Goal: Task Accomplishment & Management: Manage account settings

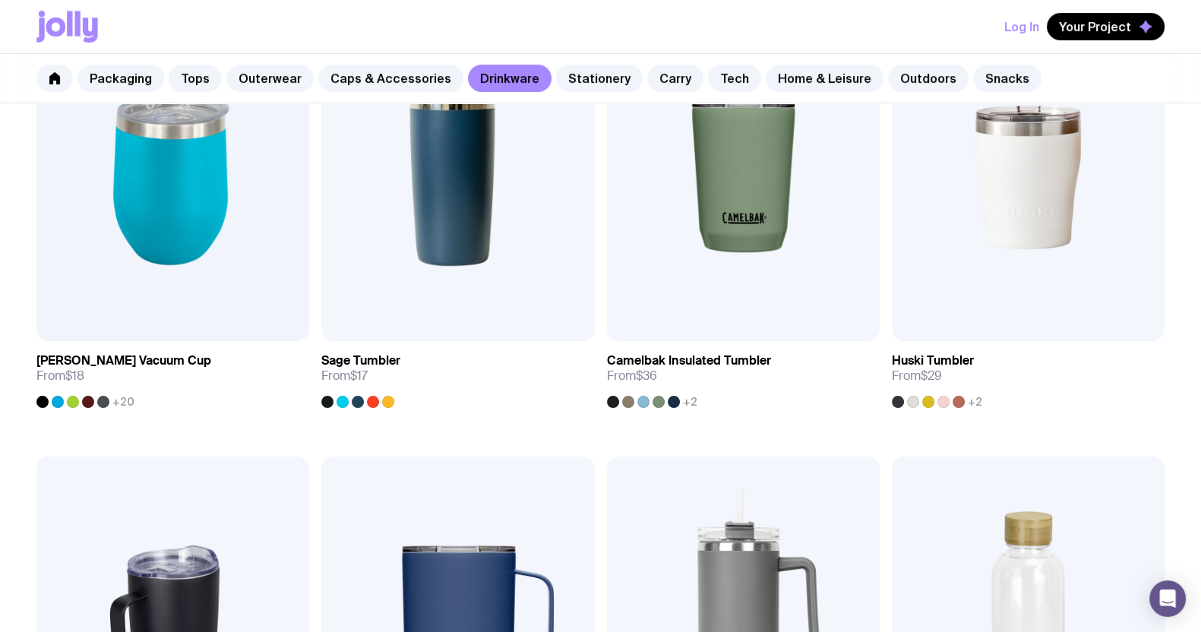
scroll to position [734, 0]
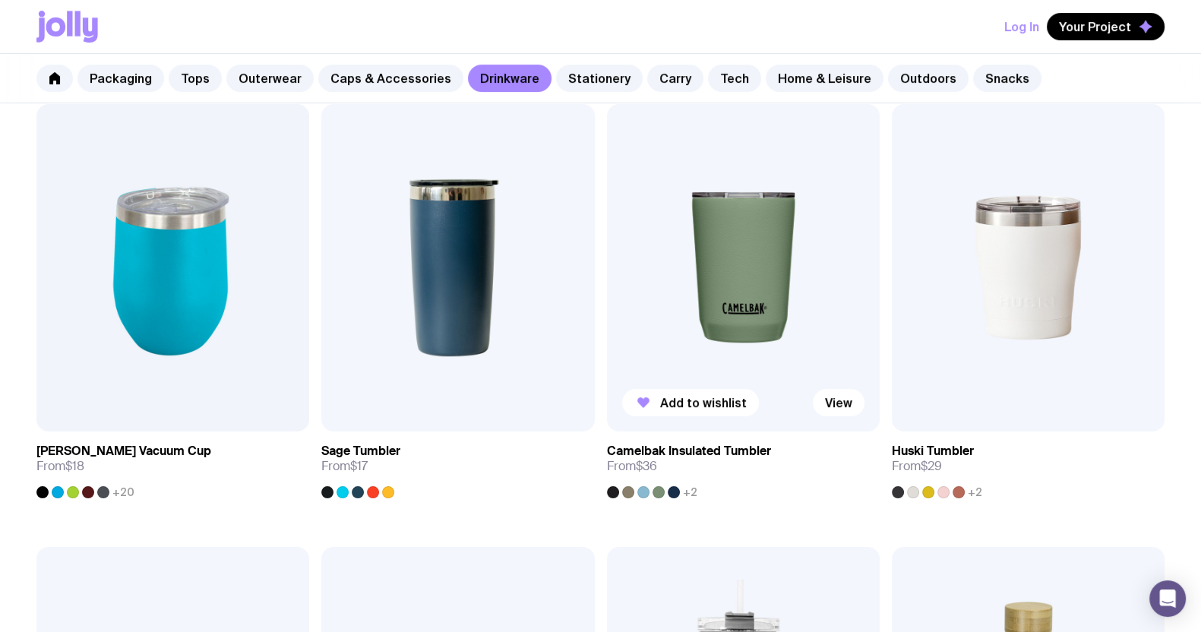
click at [703, 240] on img at bounding box center [743, 267] width 273 height 327
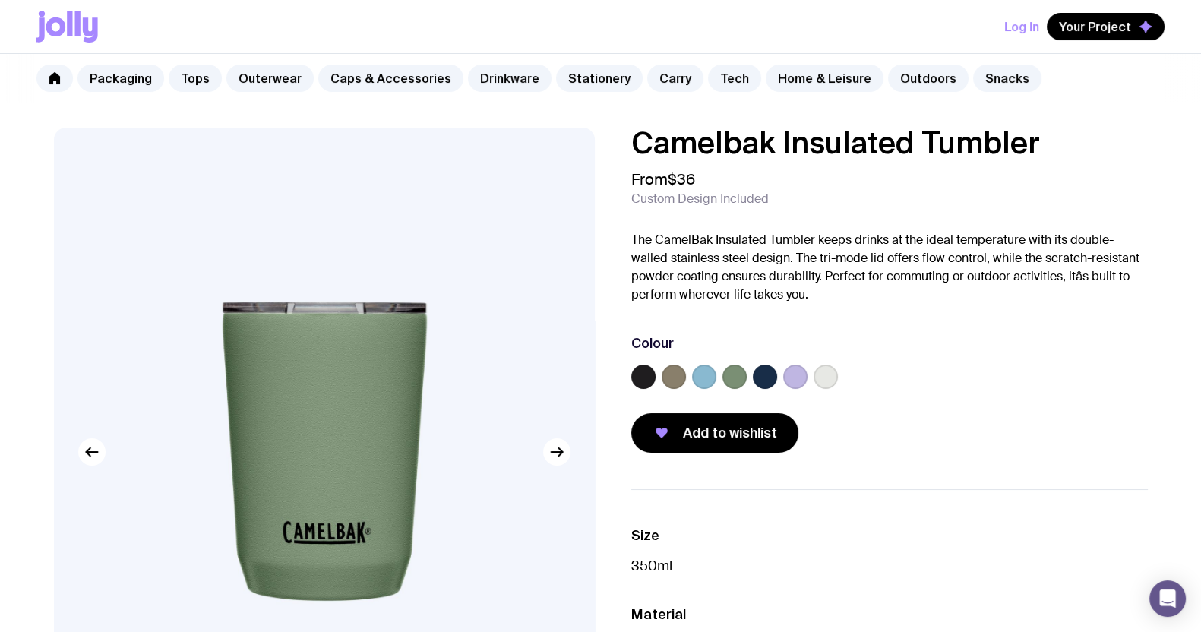
click at [669, 372] on label at bounding box center [673, 377] width 24 height 24
click at [0, 0] on input "radio" at bounding box center [0, 0] width 0 height 0
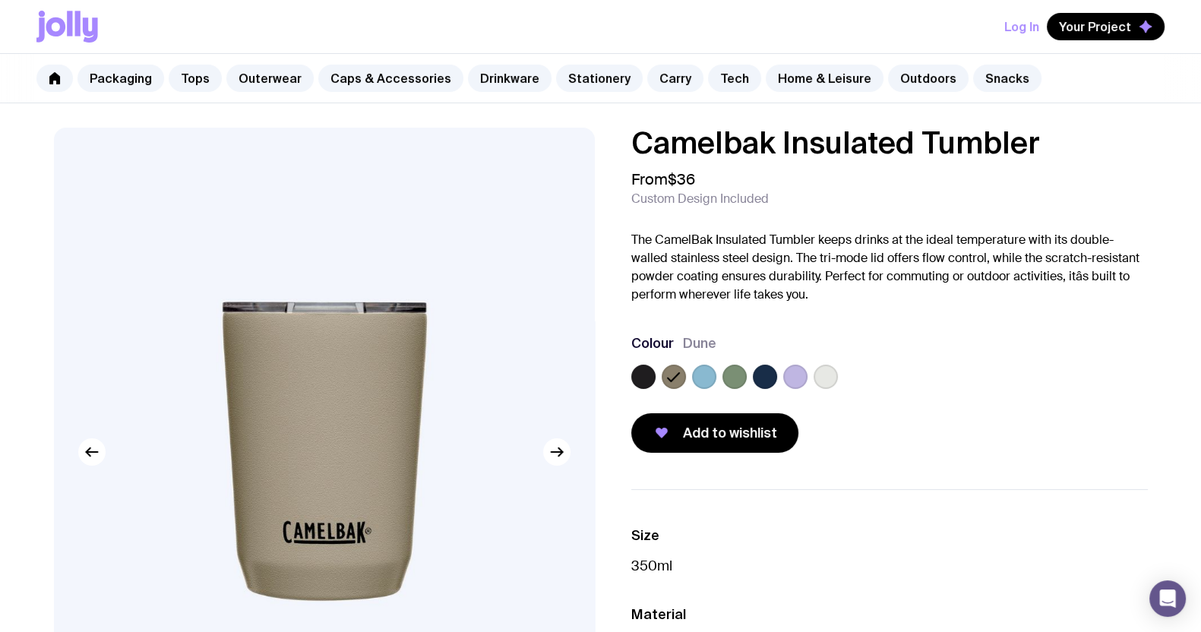
click at [645, 375] on label at bounding box center [643, 377] width 24 height 24
click at [0, 0] on input "radio" at bounding box center [0, 0] width 0 height 0
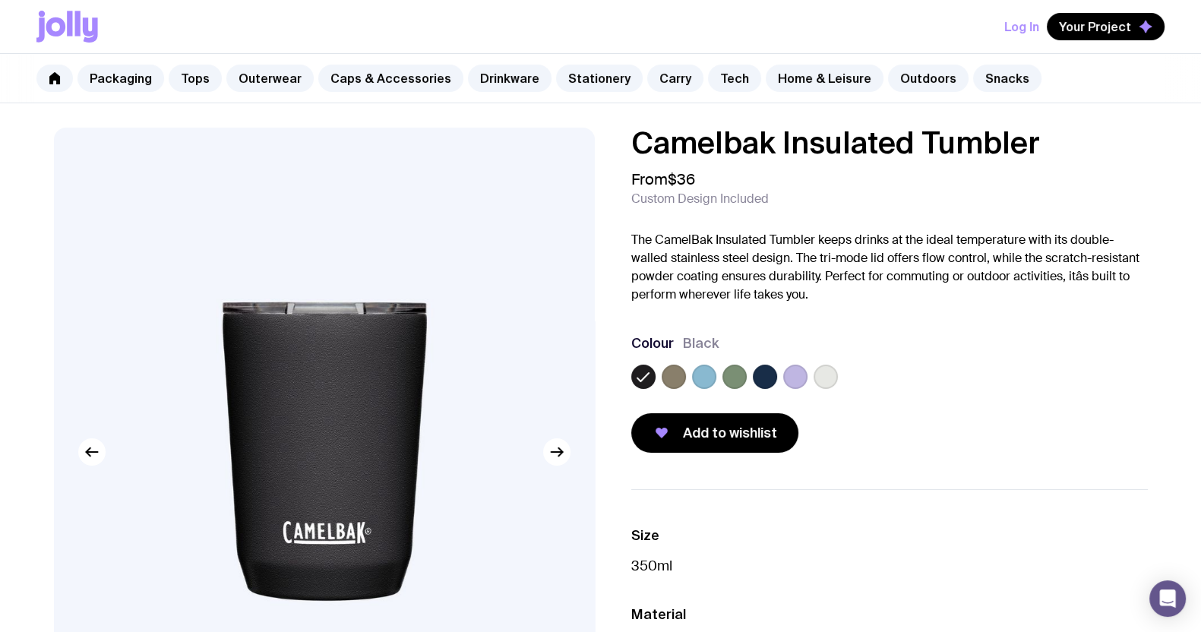
click at [710, 377] on label at bounding box center [704, 377] width 24 height 24
click at [0, 0] on input "radio" at bounding box center [0, 0] width 0 height 0
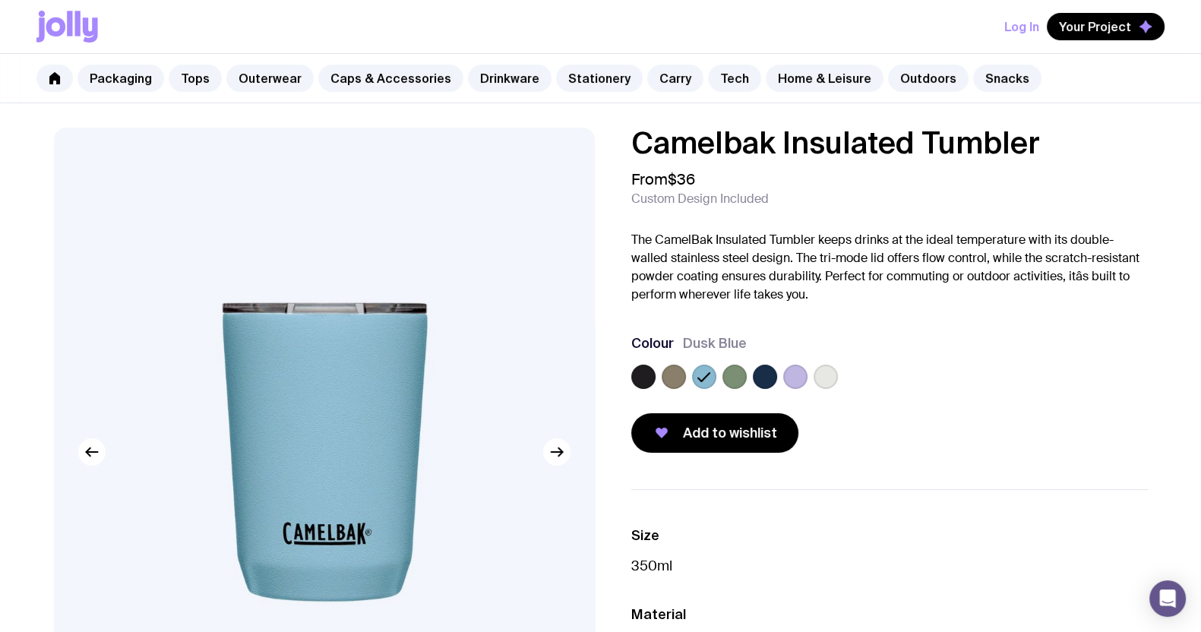
click at [737, 373] on label at bounding box center [734, 377] width 24 height 24
click at [0, 0] on input "radio" at bounding box center [0, 0] width 0 height 0
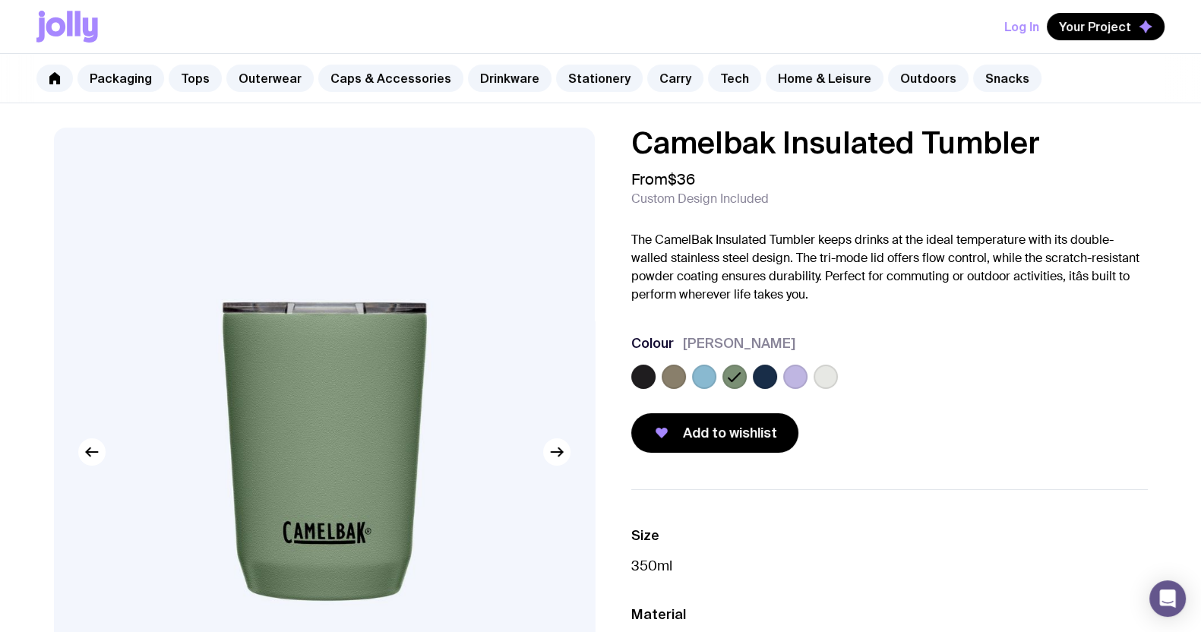
click at [781, 380] on div at bounding box center [889, 380] width 516 height 30
click at [763, 377] on label at bounding box center [765, 377] width 24 height 24
click at [0, 0] on input "radio" at bounding box center [0, 0] width 0 height 0
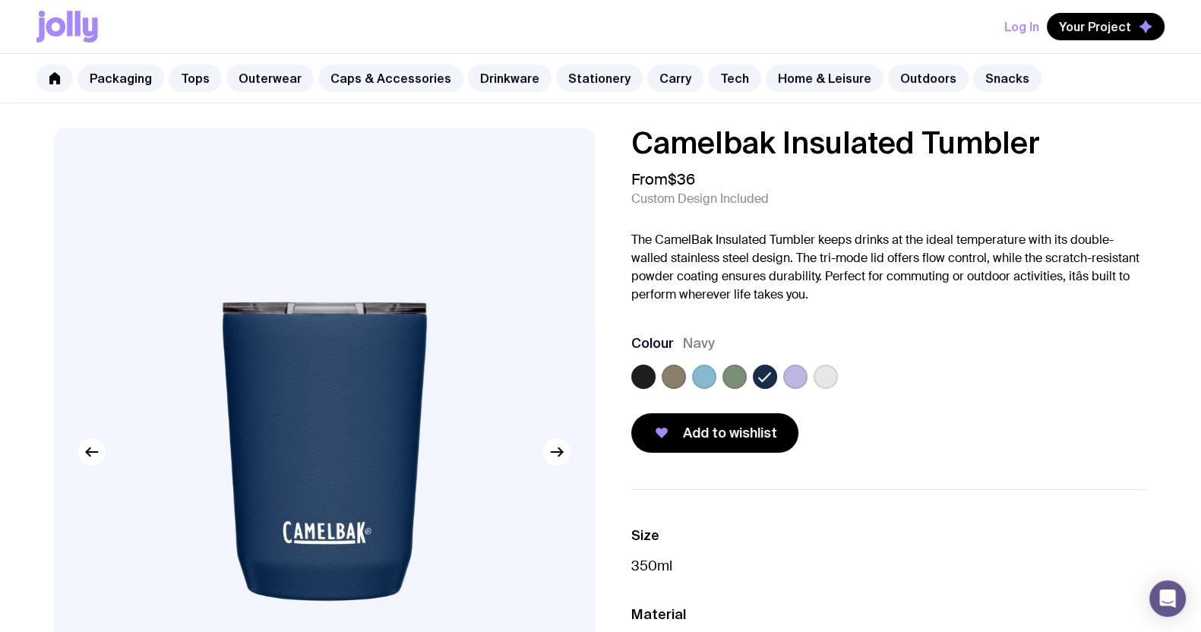
click at [794, 376] on label at bounding box center [795, 377] width 24 height 24
click at [0, 0] on input "radio" at bounding box center [0, 0] width 0 height 0
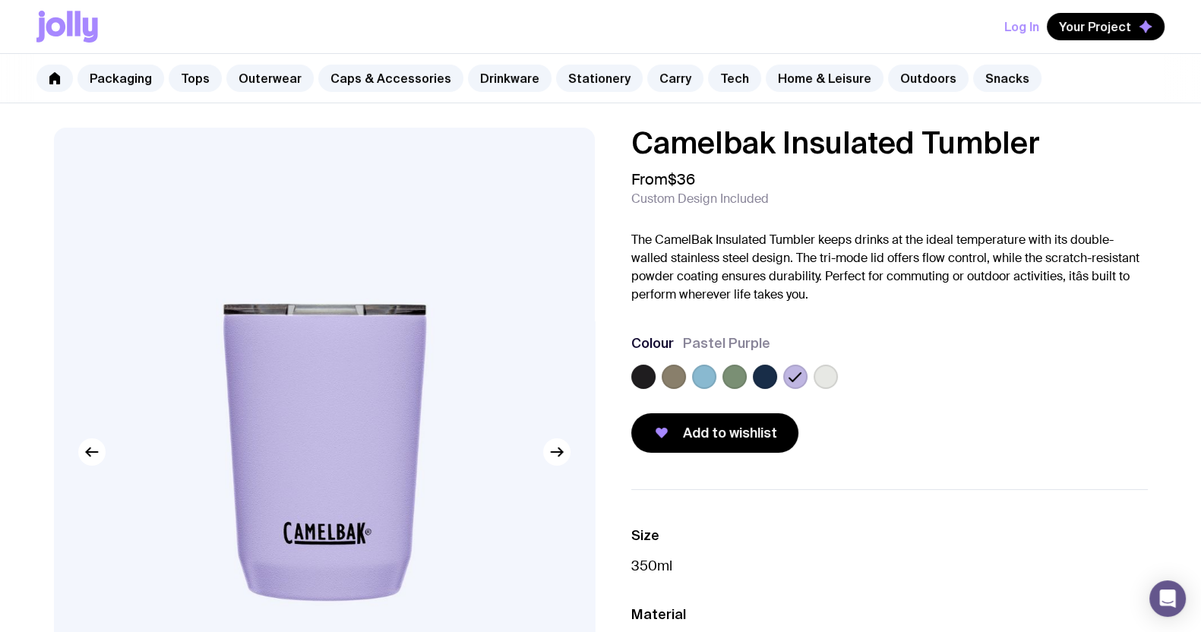
click at [835, 377] on label at bounding box center [825, 377] width 24 height 24
click at [0, 0] on input "radio" at bounding box center [0, 0] width 0 height 0
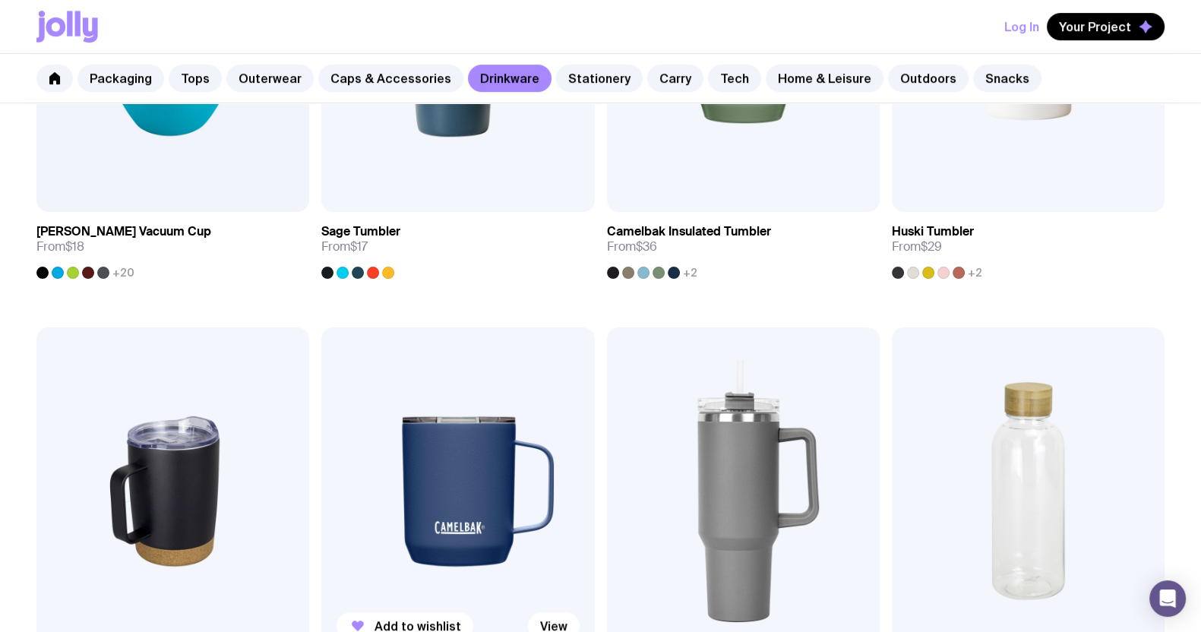
scroll to position [952, 0]
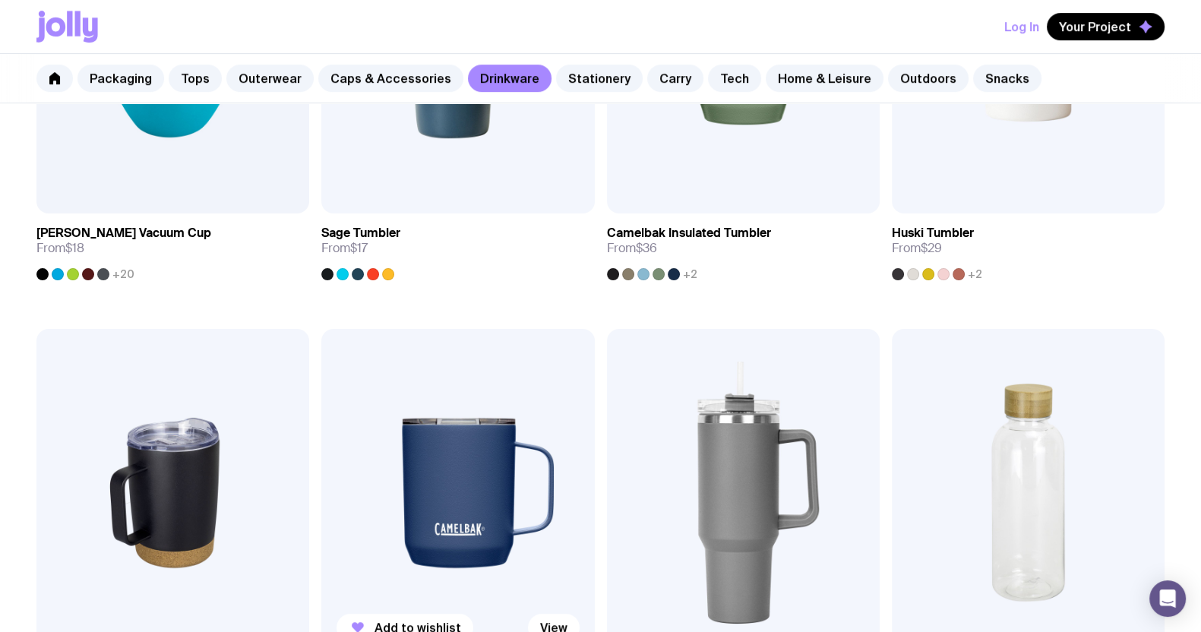
click at [465, 431] on img at bounding box center [457, 492] width 273 height 327
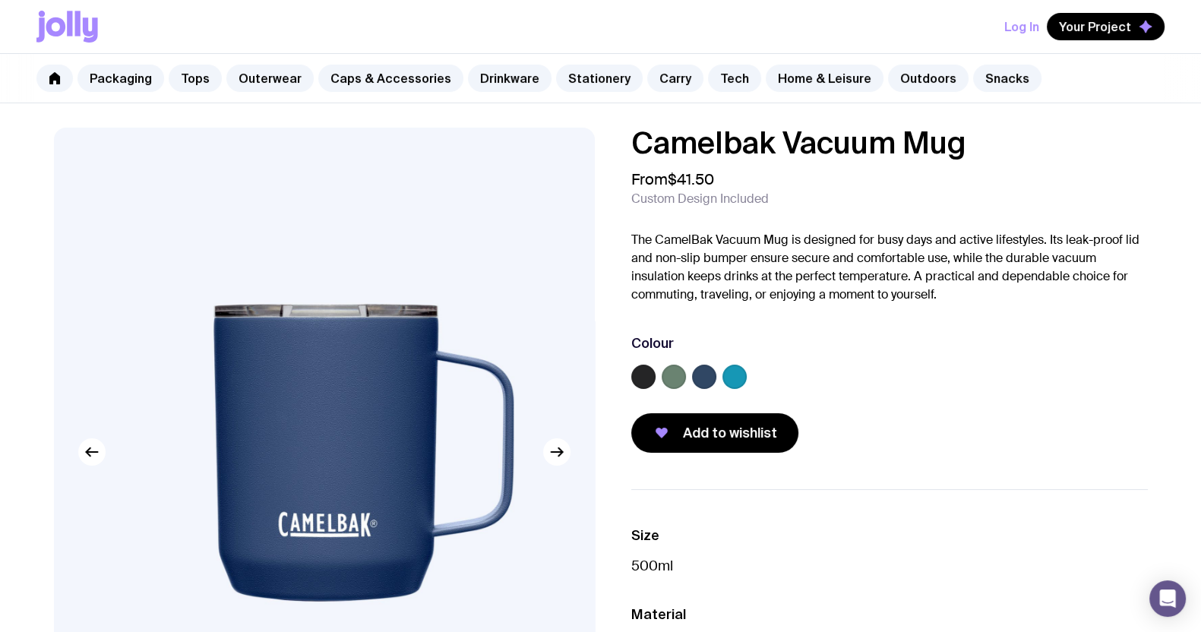
drag, startPoint x: 672, startPoint y: 368, endPoint x: 641, endPoint y: 379, distance: 32.9
click at [641, 379] on div at bounding box center [889, 380] width 516 height 30
drag, startPoint x: 641, startPoint y: 379, endPoint x: 899, endPoint y: 175, distance: 329.2
click at [899, 175] on div "Camelbak Vacuum Mug From $41.50 Custom Design Included The CamelBak Vacuum Mug …" at bounding box center [889, 290] width 516 height 325
click at [490, 83] on link "Drinkware" at bounding box center [510, 78] width 84 height 27
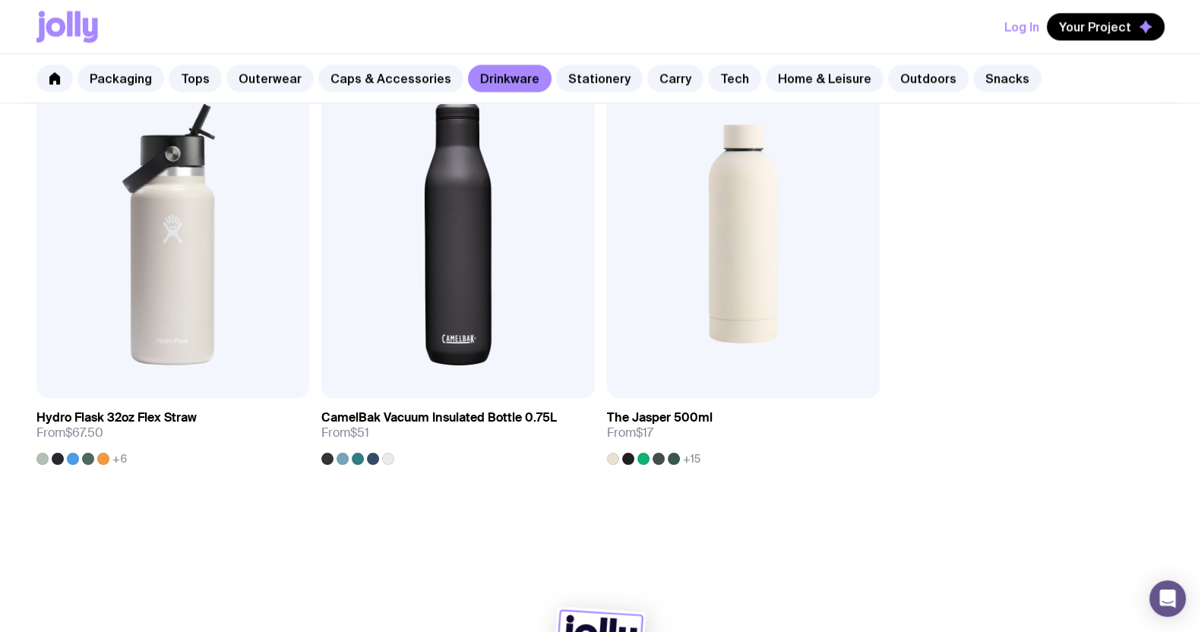
scroll to position [2551, 0]
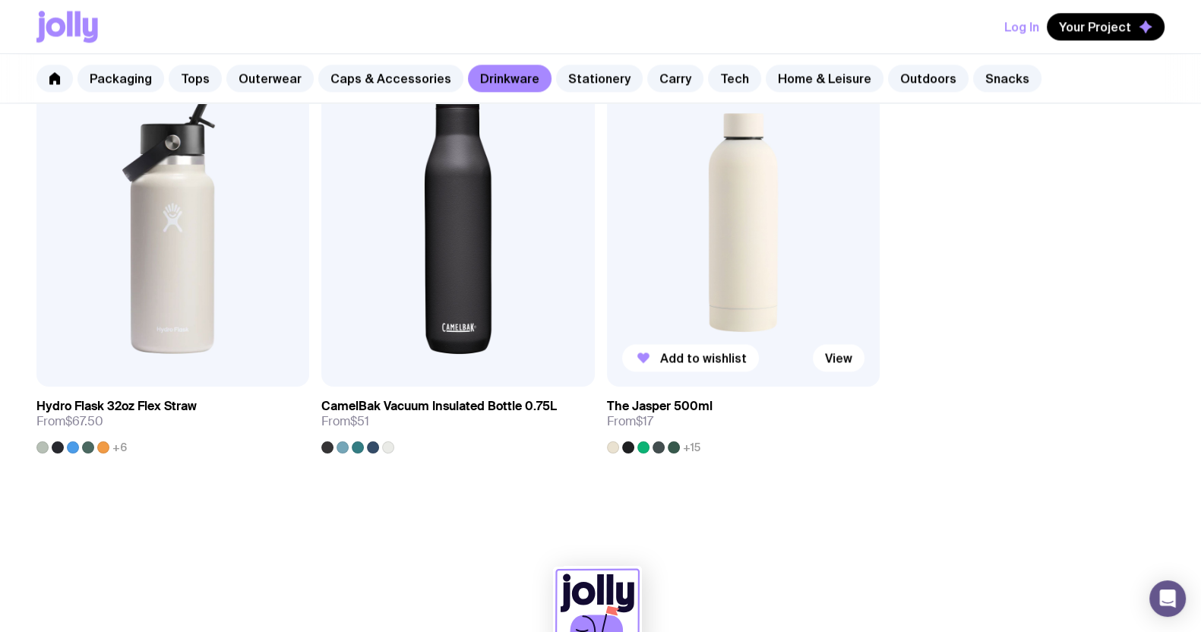
click at [766, 257] on img at bounding box center [743, 221] width 273 height 327
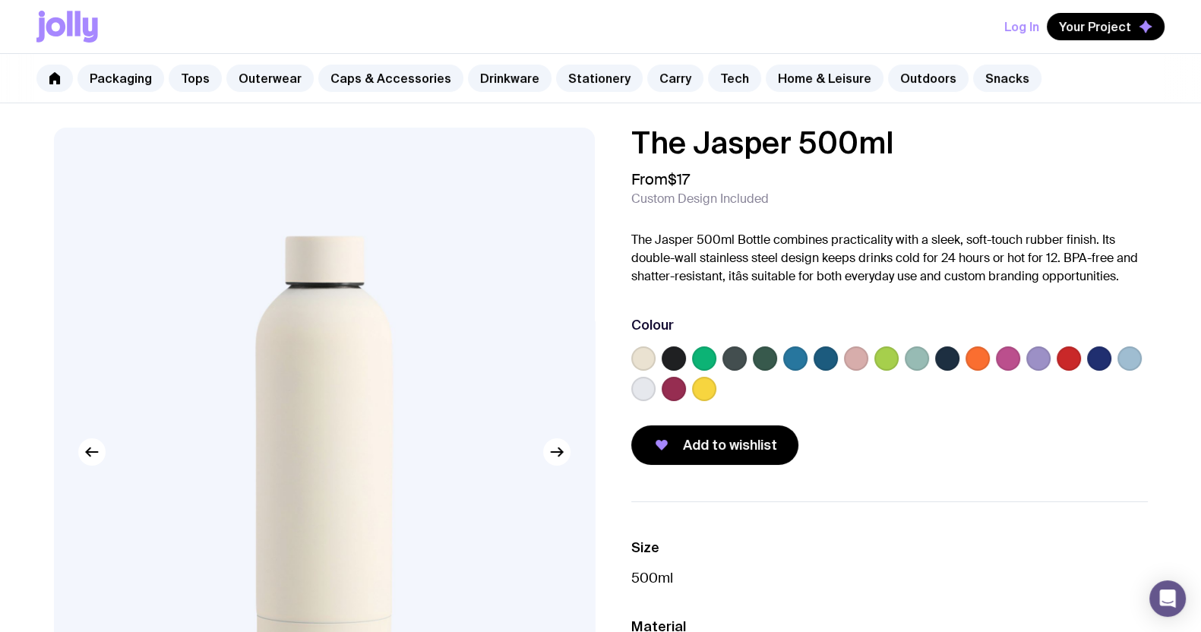
click at [702, 361] on label at bounding box center [704, 358] width 24 height 24
click at [0, 0] on input "radio" at bounding box center [0, 0] width 0 height 0
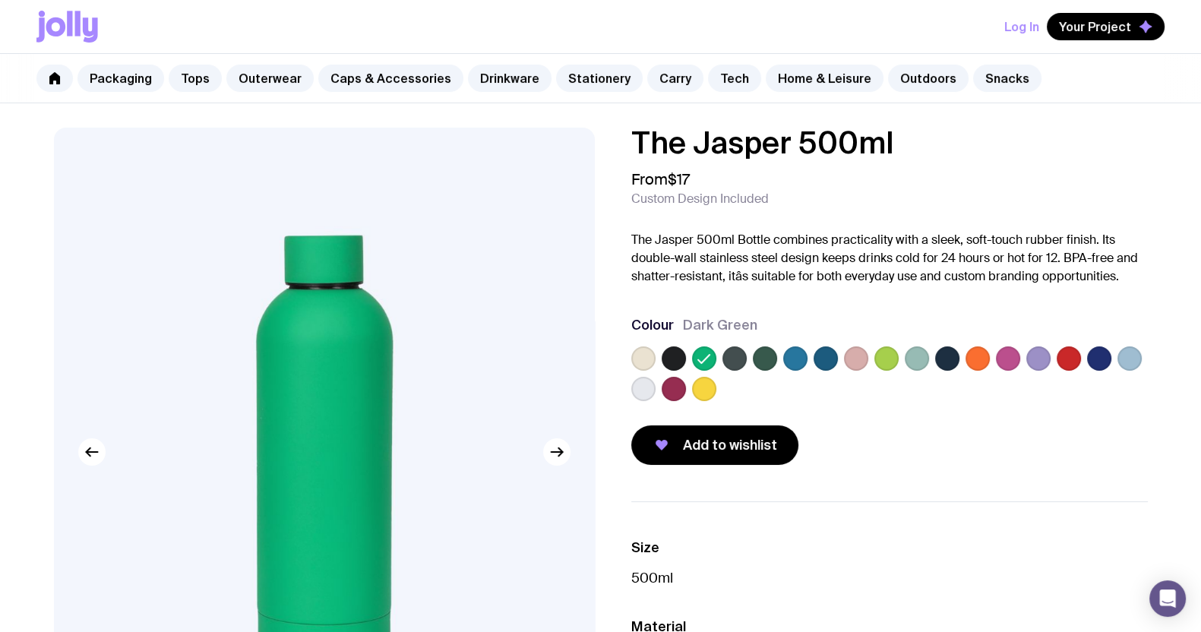
click at [702, 361] on icon at bounding box center [703, 359] width 11 height 8
click at [0, 0] on input "radio" at bounding box center [0, 0] width 0 height 0
click at [880, 352] on label at bounding box center [886, 358] width 24 height 24
click at [0, 0] on input "radio" at bounding box center [0, 0] width 0 height 0
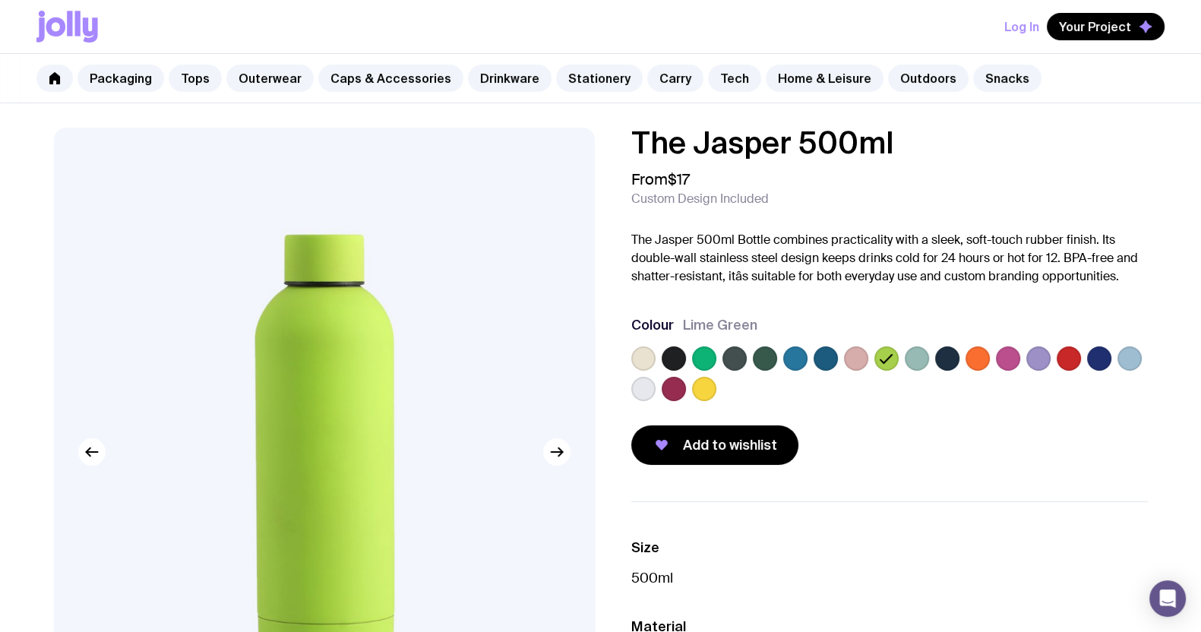
click at [928, 360] on div at bounding box center [889, 376] width 516 height 61
click at [923, 358] on label at bounding box center [916, 358] width 24 height 24
click at [0, 0] on input "radio" at bounding box center [0, 0] width 0 height 0
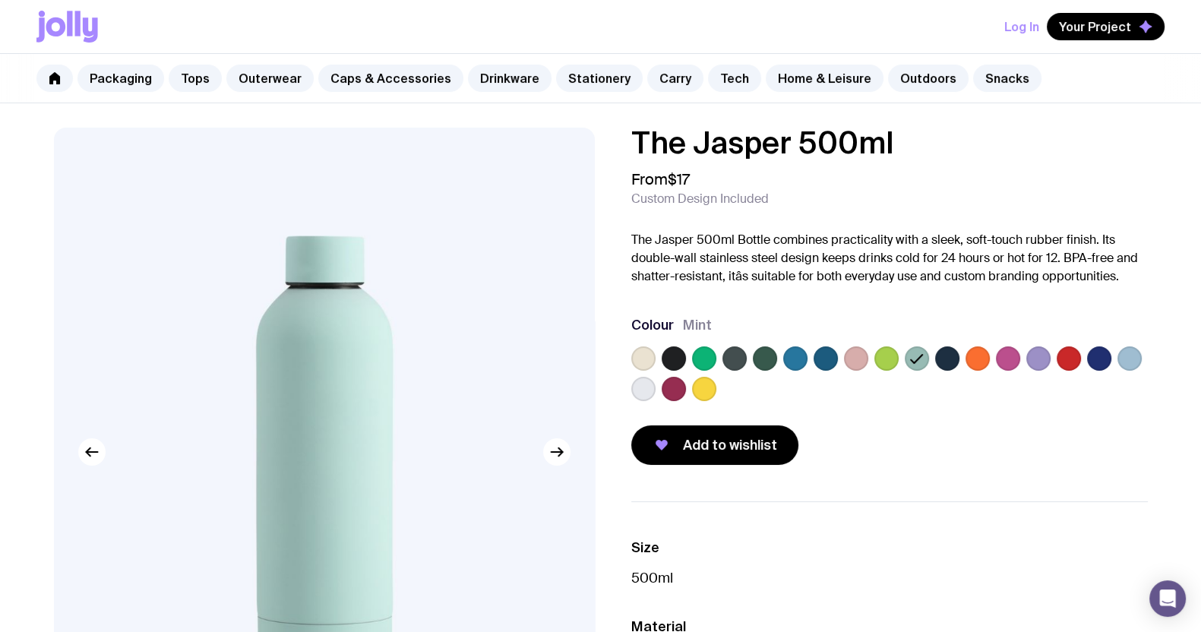
click at [698, 362] on label at bounding box center [704, 358] width 24 height 24
click at [0, 0] on input "radio" at bounding box center [0, 0] width 0 height 0
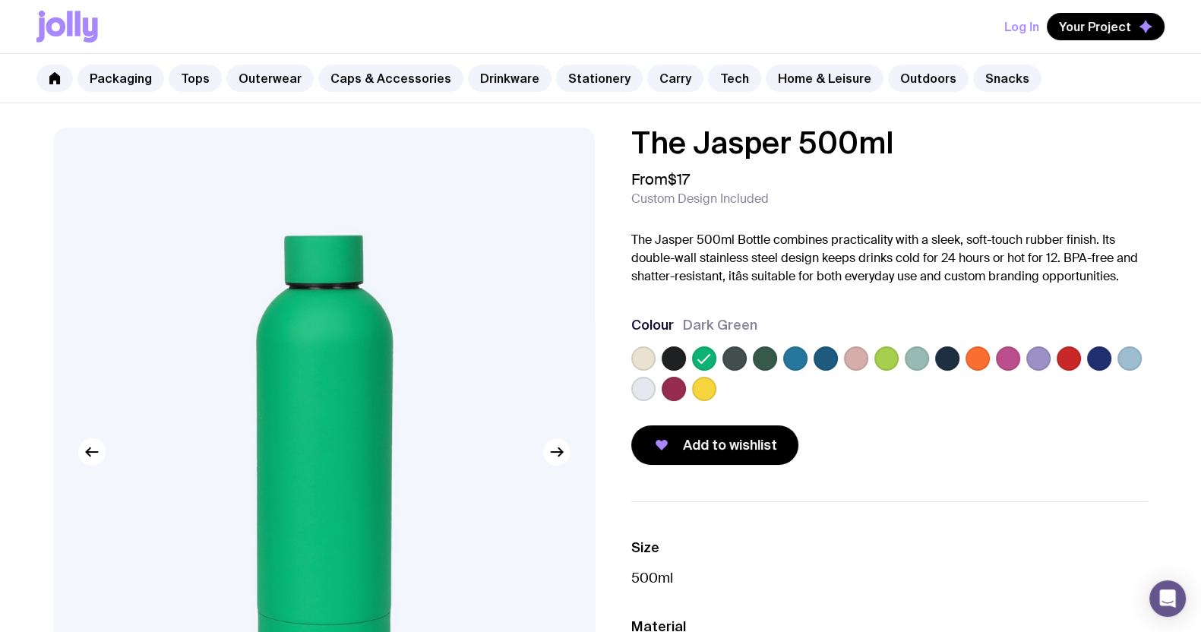
click at [773, 356] on label at bounding box center [765, 358] width 24 height 24
click at [0, 0] on input "radio" at bounding box center [0, 0] width 0 height 0
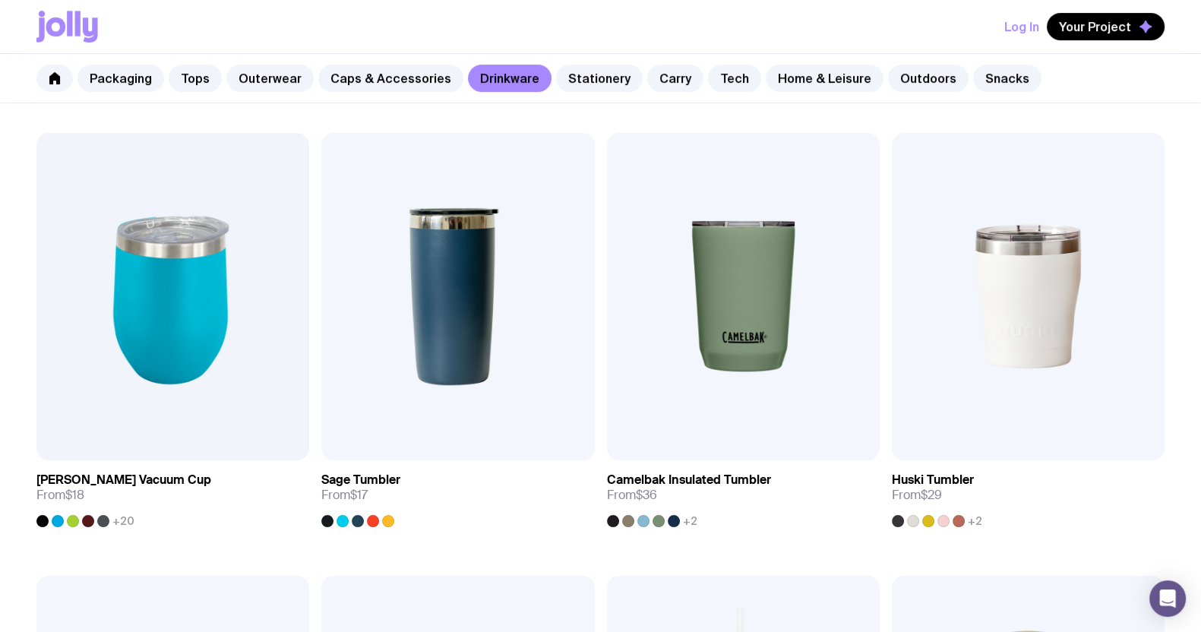
scroll to position [713, 0]
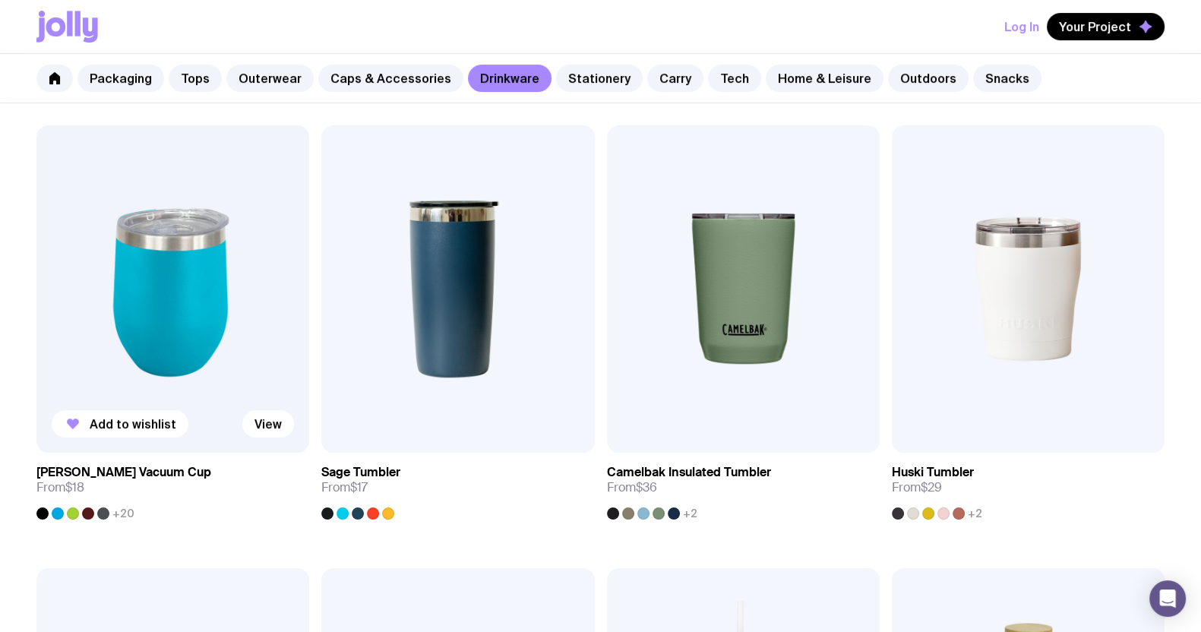
click at [178, 342] on img at bounding box center [172, 288] width 273 height 327
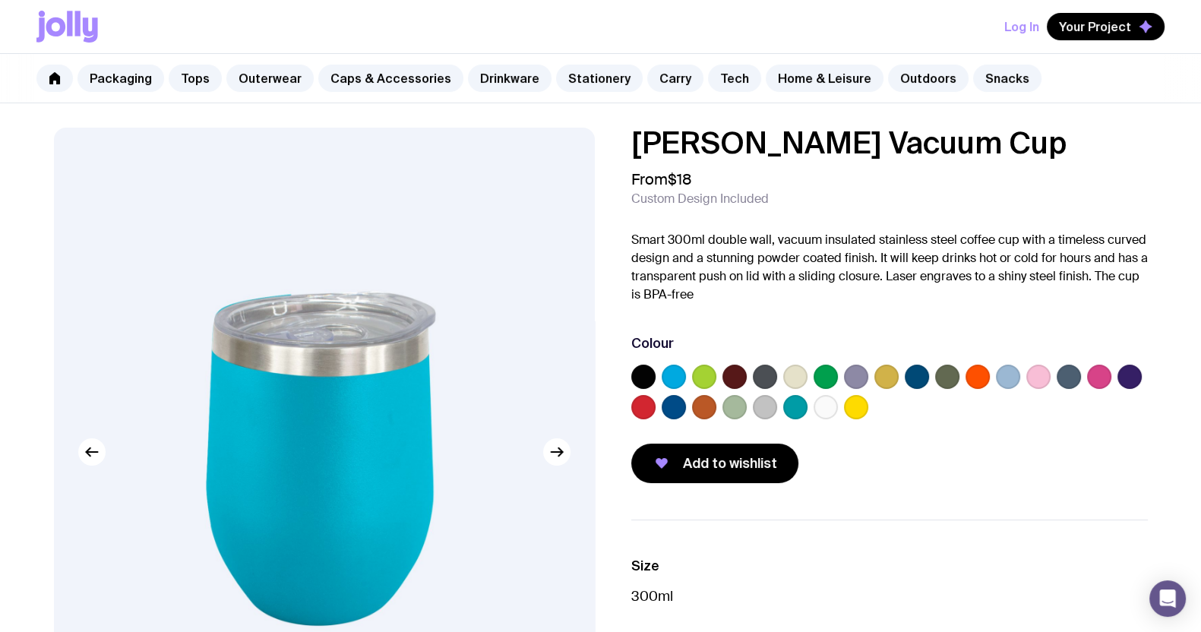
click at [734, 375] on label at bounding box center [734, 377] width 24 height 24
click at [0, 0] on input "radio" at bounding box center [0, 0] width 0 height 0
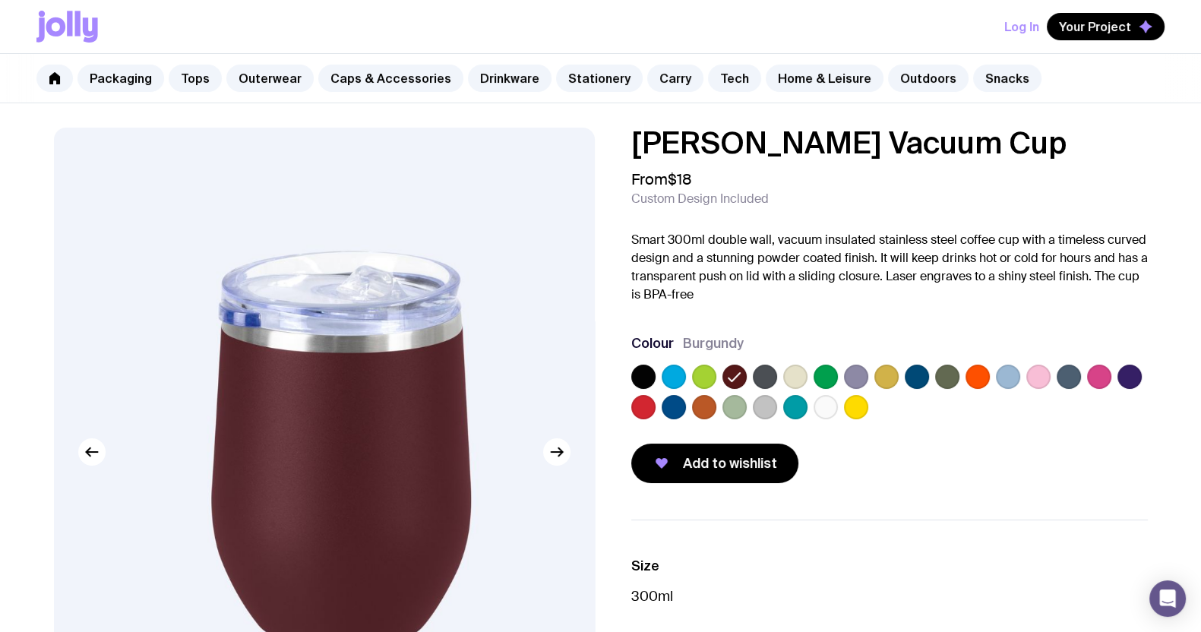
click at [830, 374] on label at bounding box center [825, 377] width 24 height 24
click at [0, 0] on input "radio" at bounding box center [0, 0] width 0 height 0
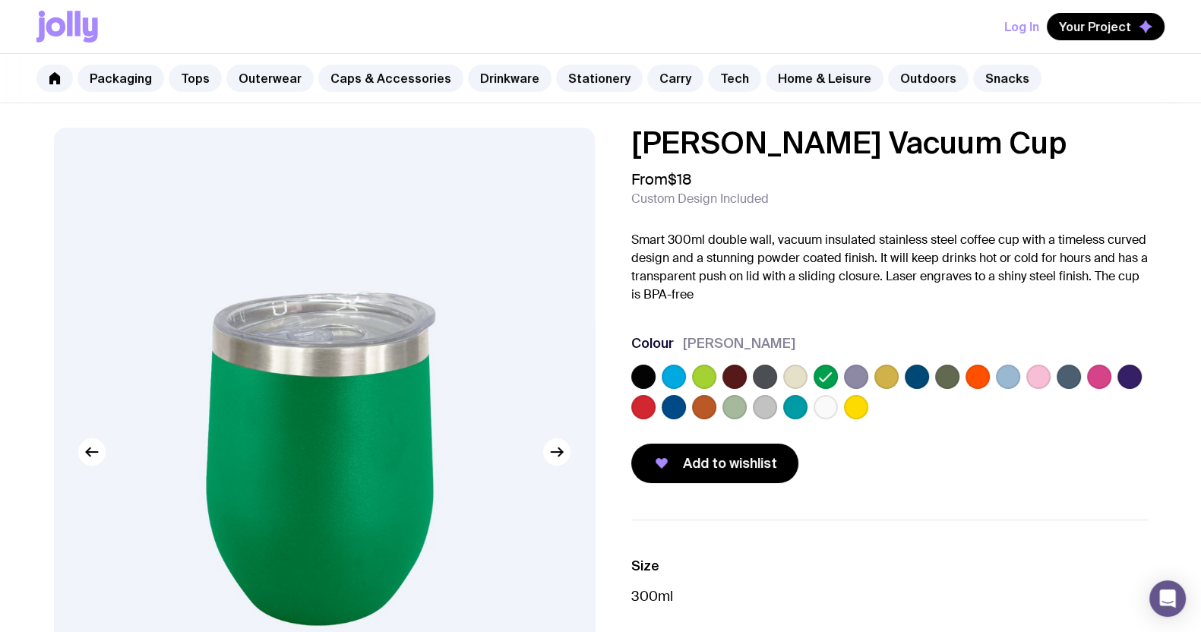
click at [756, 406] on label at bounding box center [765, 407] width 24 height 24
click at [0, 0] on input "radio" at bounding box center [0, 0] width 0 height 0
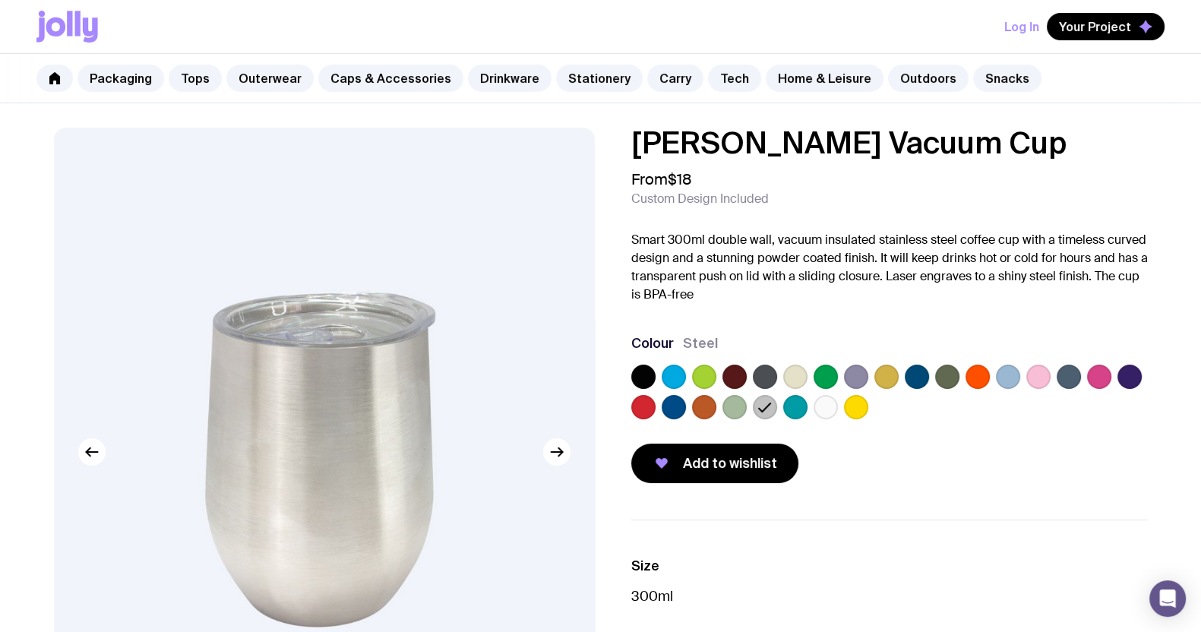
click at [733, 402] on label at bounding box center [734, 407] width 24 height 24
click at [0, 0] on input "radio" at bounding box center [0, 0] width 0 height 0
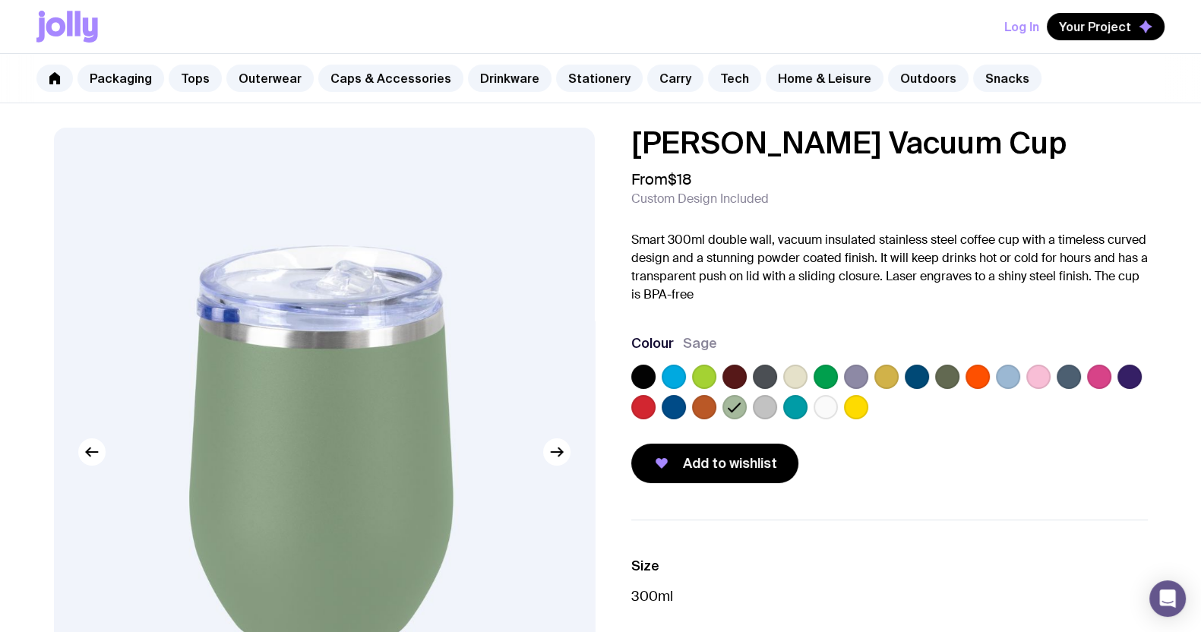
click at [949, 380] on label at bounding box center [947, 377] width 24 height 24
click at [0, 0] on input "radio" at bounding box center [0, 0] width 0 height 0
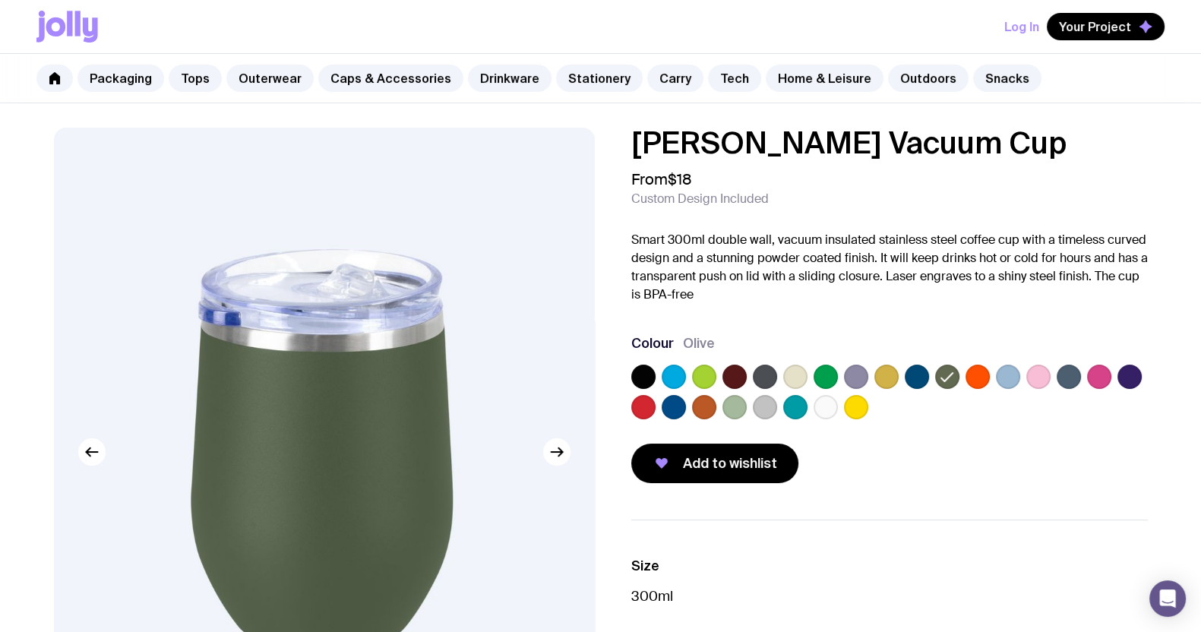
click at [977, 376] on label at bounding box center [977, 377] width 24 height 24
click at [0, 0] on input "radio" at bounding box center [0, 0] width 0 height 0
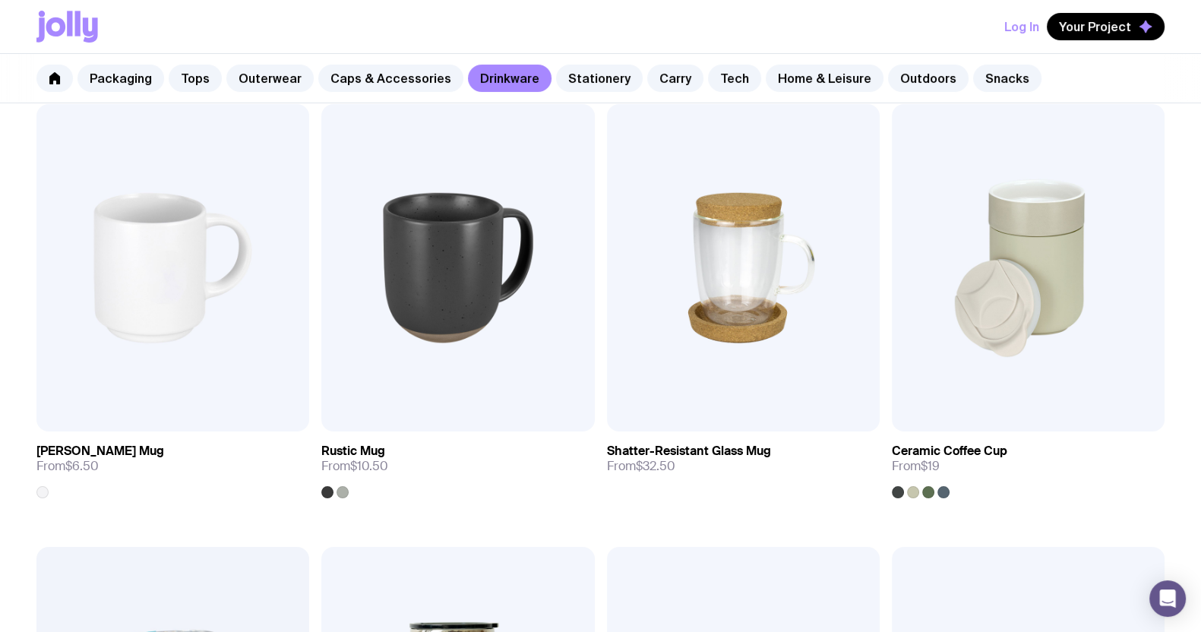
scroll to position [289, 0]
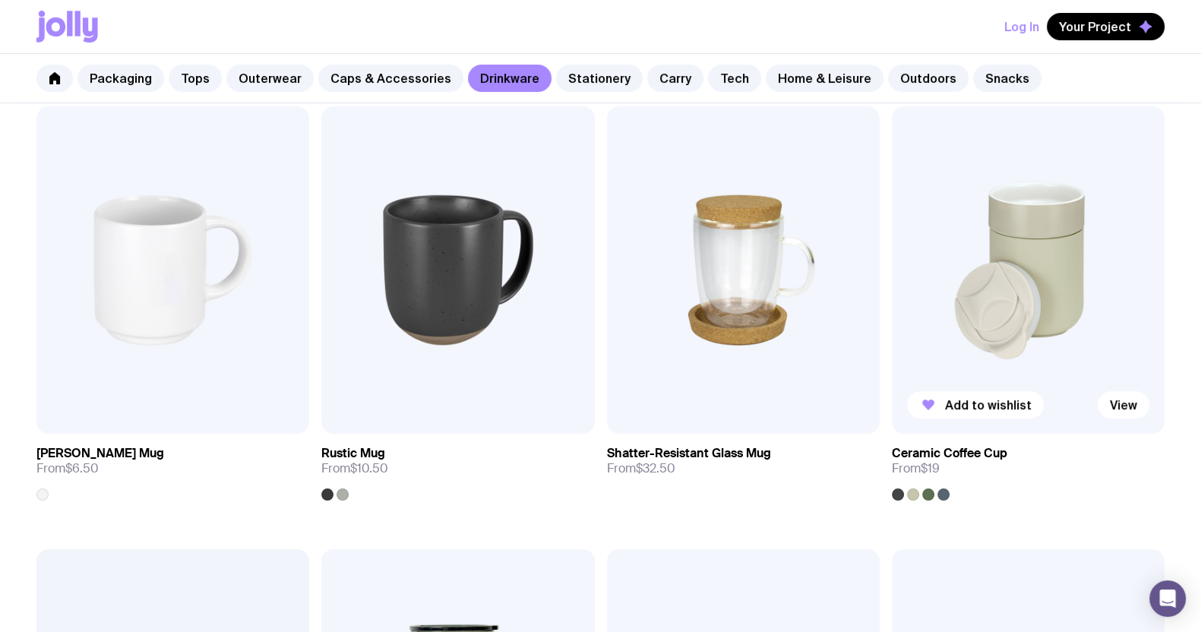
click at [1000, 260] on img at bounding box center [1028, 269] width 273 height 327
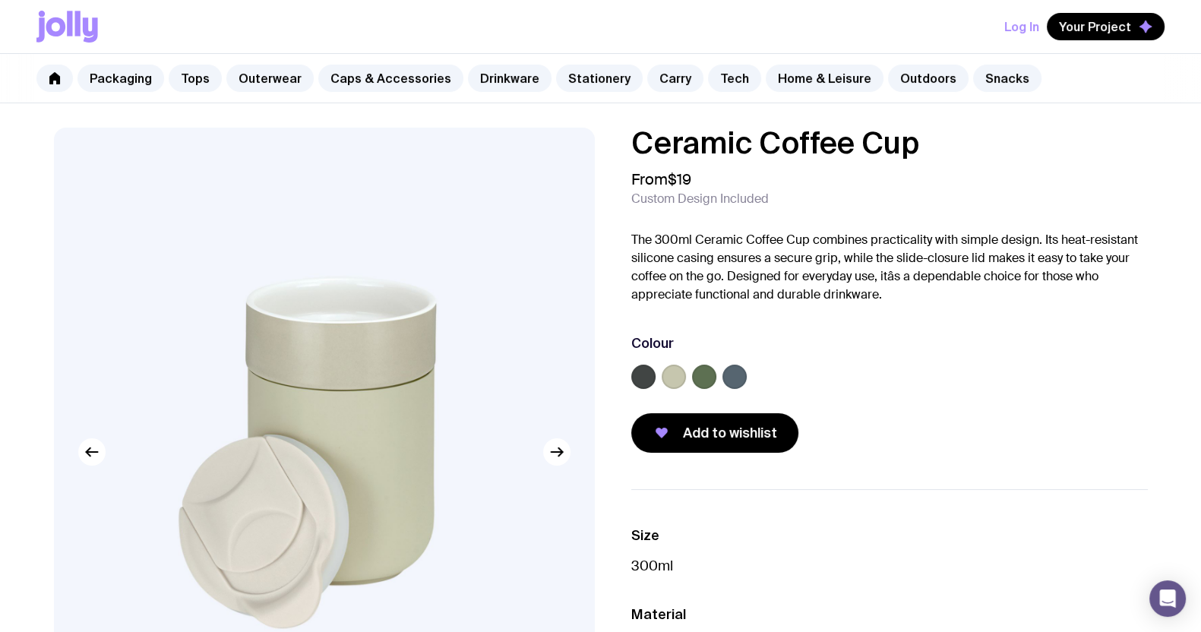
click at [699, 374] on label at bounding box center [704, 377] width 24 height 24
click at [0, 0] on input "radio" at bounding box center [0, 0] width 0 height 0
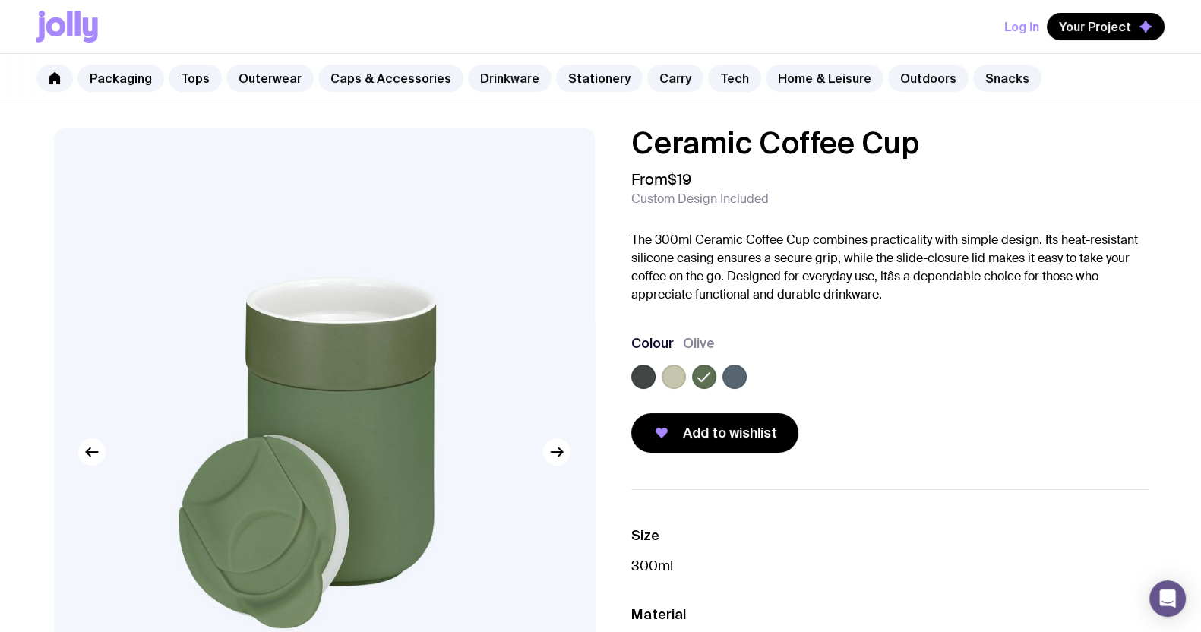
click at [658, 377] on div at bounding box center [889, 380] width 516 height 30
click at [661, 380] on label at bounding box center [673, 377] width 24 height 24
click at [0, 0] on input "radio" at bounding box center [0, 0] width 0 height 0
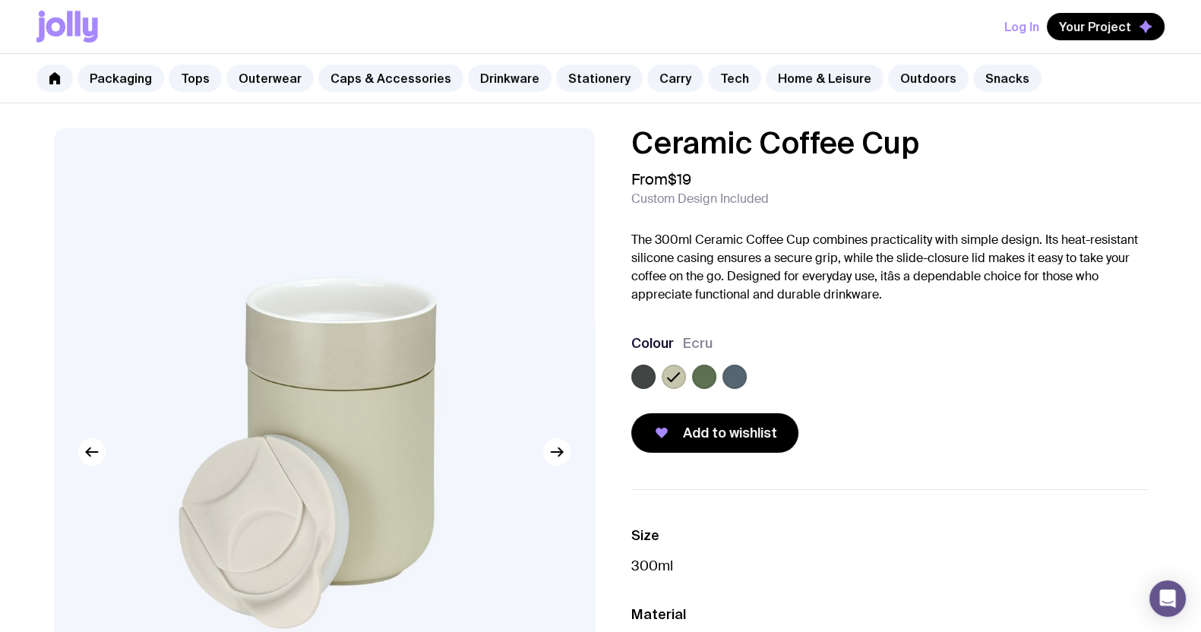
click at [642, 377] on label at bounding box center [643, 377] width 24 height 24
click at [0, 0] on input "radio" at bounding box center [0, 0] width 0 height 0
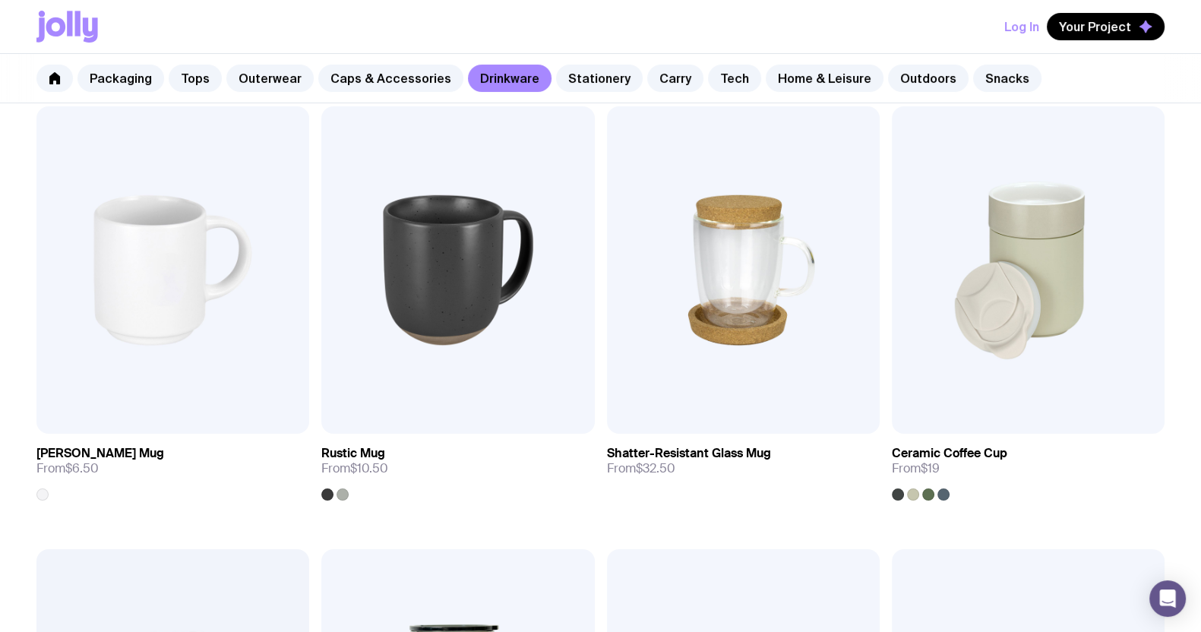
scroll to position [669, 0]
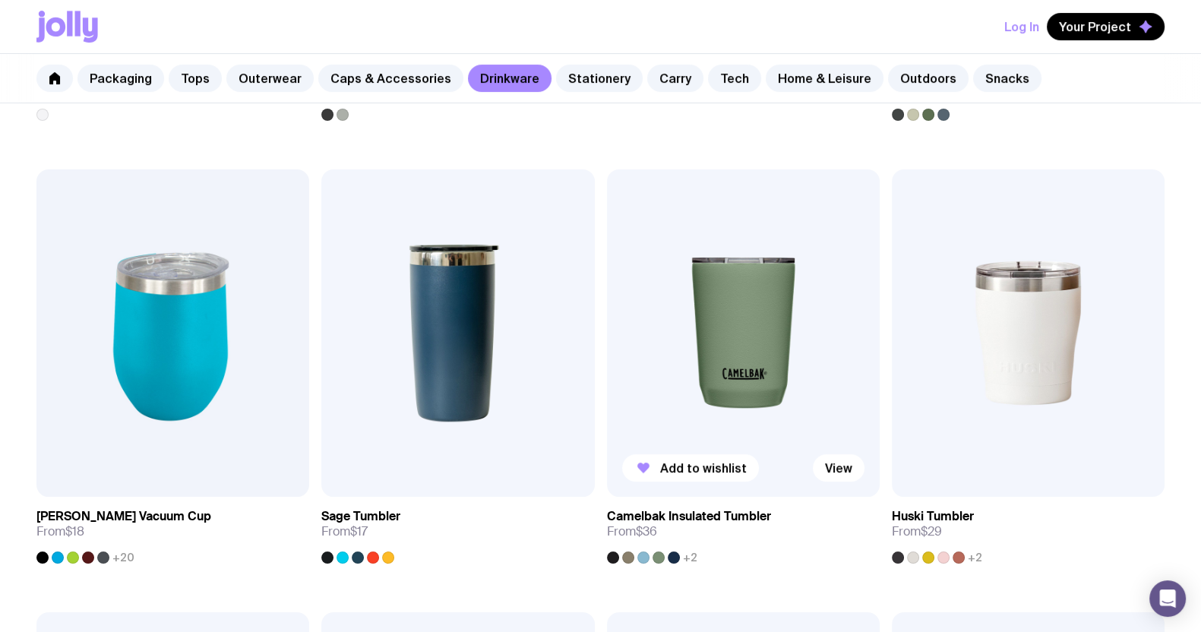
click at [719, 332] on img at bounding box center [743, 332] width 273 height 327
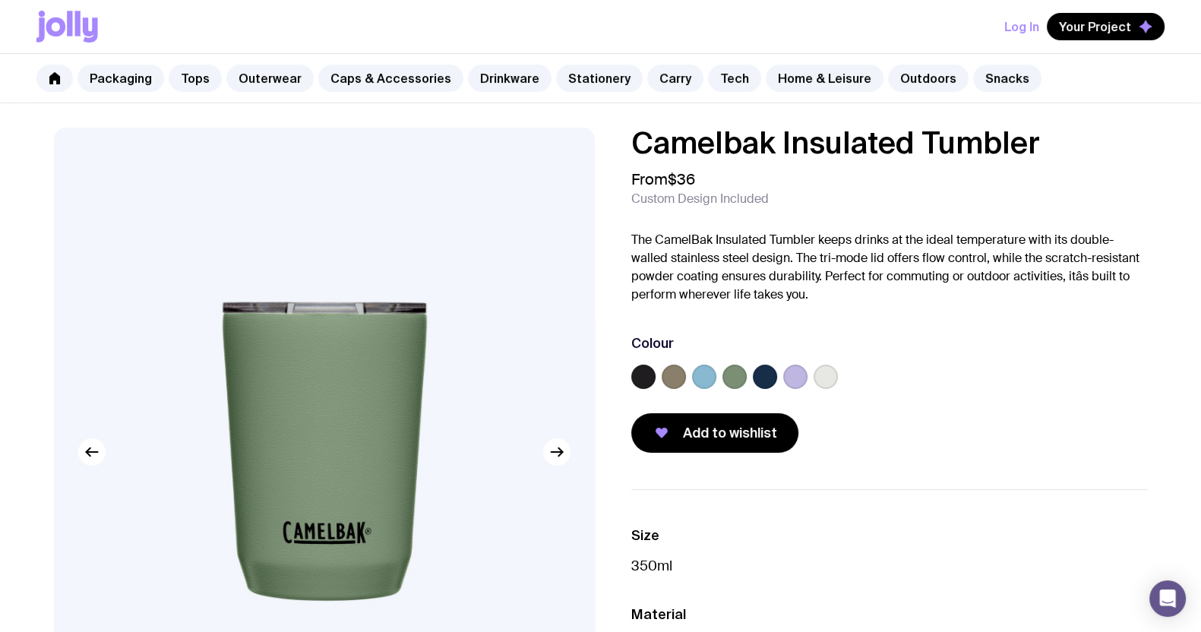
click at [690, 381] on div at bounding box center [889, 380] width 516 height 30
click at [683, 377] on label at bounding box center [673, 377] width 24 height 24
click at [0, 0] on input "radio" at bounding box center [0, 0] width 0 height 0
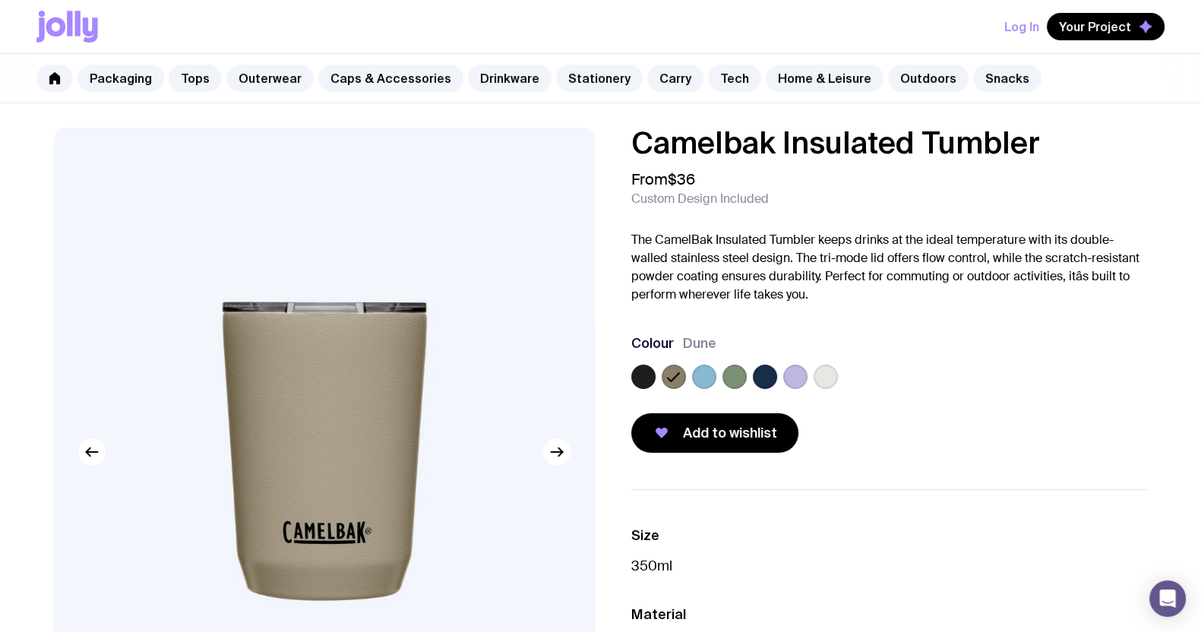
click at [709, 380] on label at bounding box center [704, 377] width 24 height 24
click at [0, 0] on input "radio" at bounding box center [0, 0] width 0 height 0
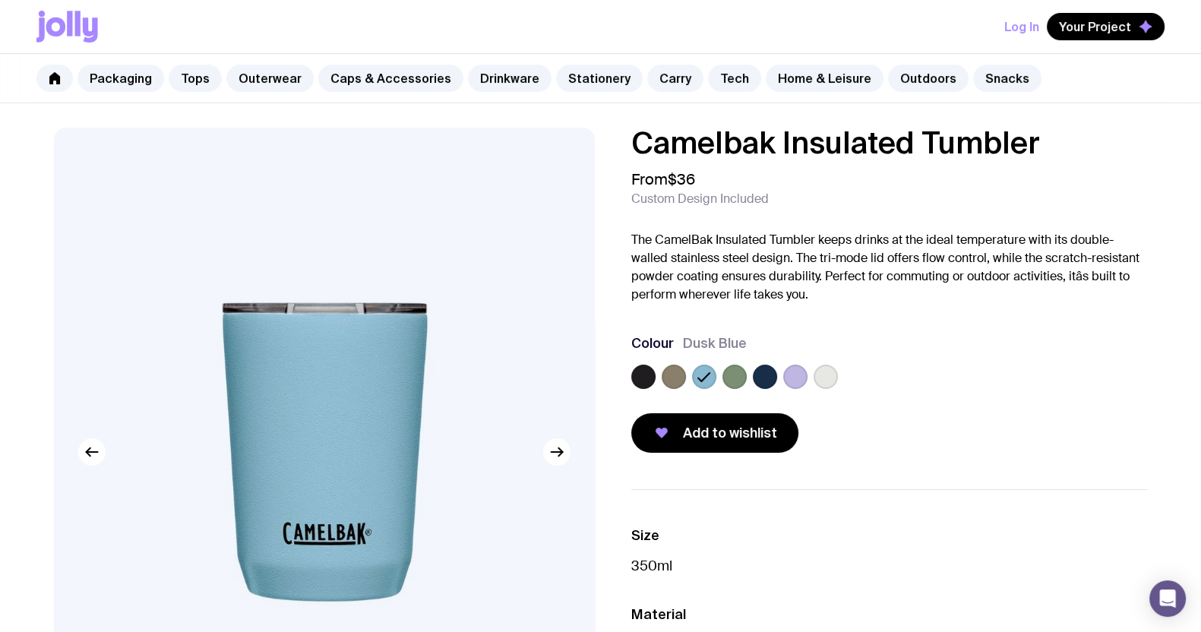
click at [742, 377] on label at bounding box center [734, 377] width 24 height 24
click at [0, 0] on input "radio" at bounding box center [0, 0] width 0 height 0
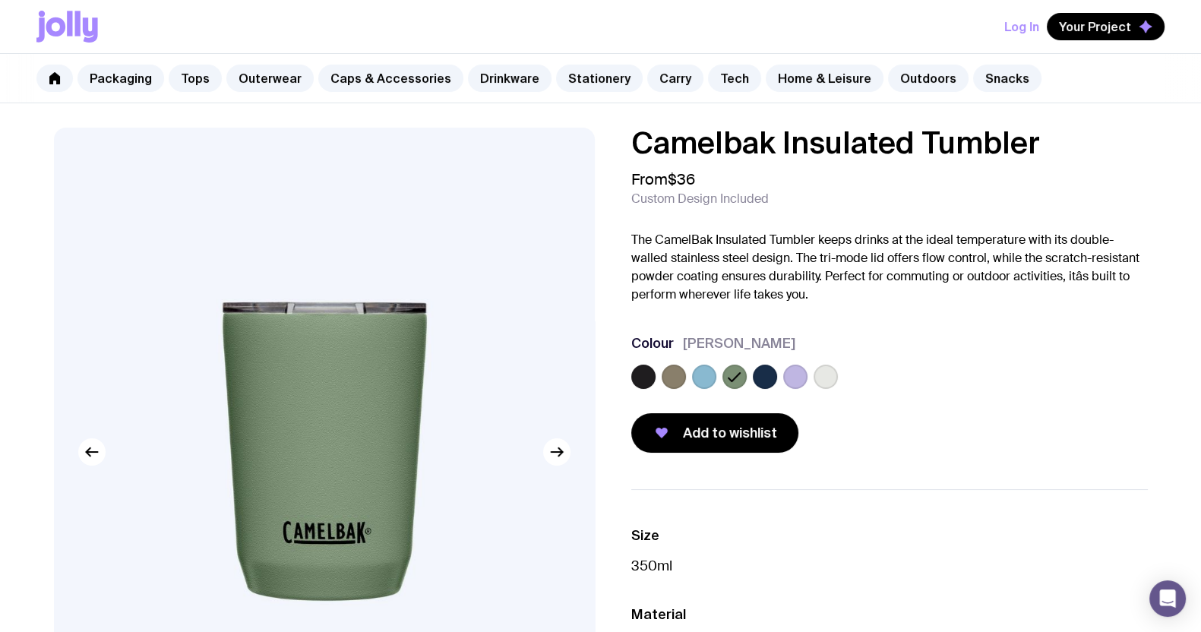
click at [771, 377] on label at bounding box center [765, 377] width 24 height 24
click at [0, 0] on input "radio" at bounding box center [0, 0] width 0 height 0
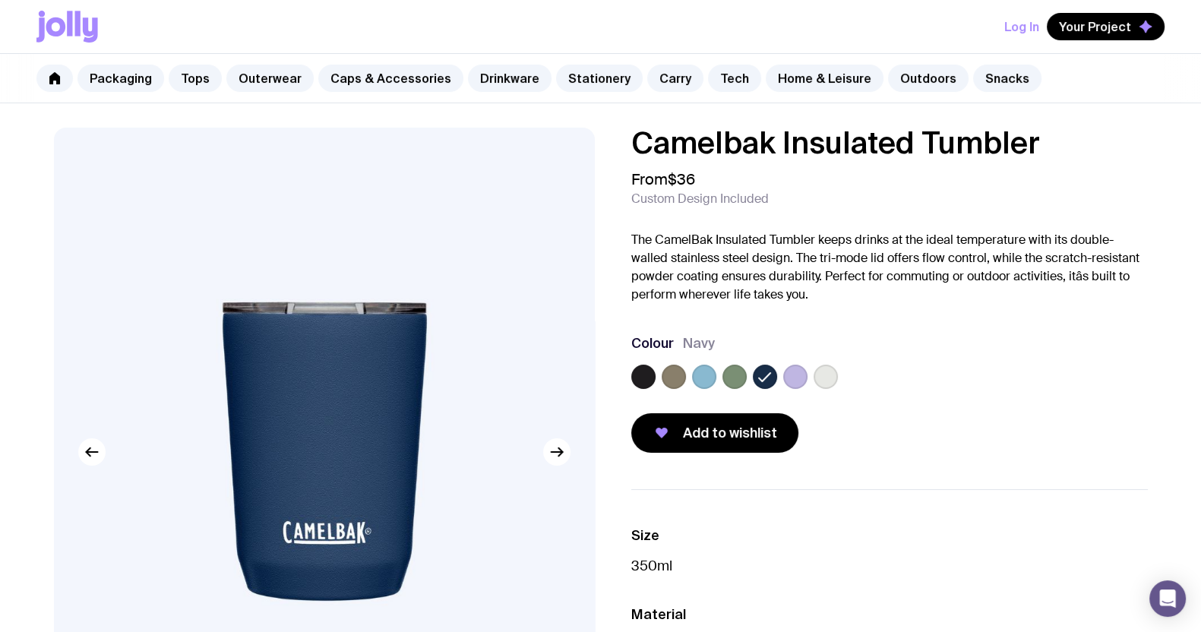
click at [633, 374] on label at bounding box center [643, 377] width 24 height 24
click at [0, 0] on input "radio" at bounding box center [0, 0] width 0 height 0
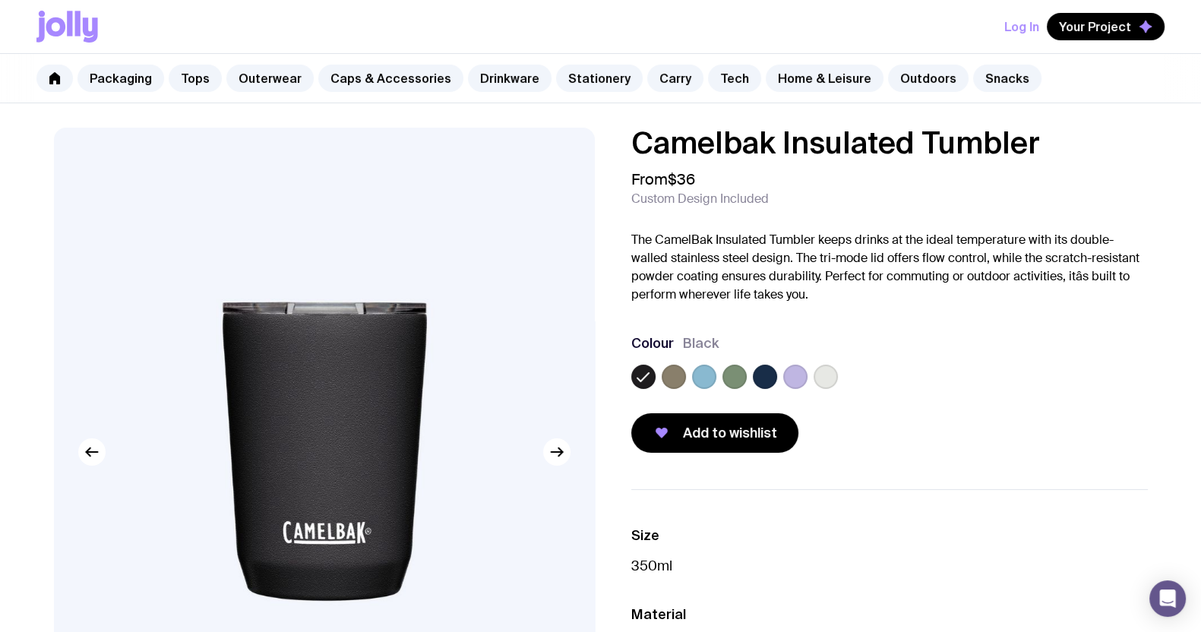
click at [843, 311] on div "Camelbak Insulated Tumbler From $36 Custom Design Included The CamelBak Insulat…" at bounding box center [889, 290] width 516 height 325
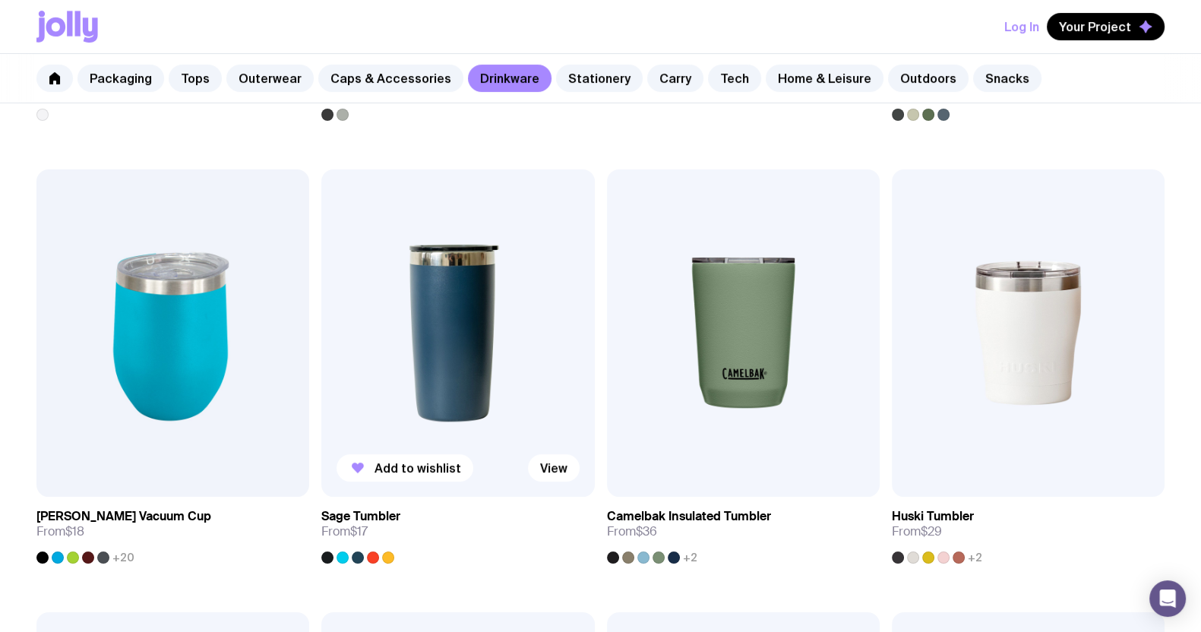
click at [470, 347] on img at bounding box center [457, 332] width 273 height 327
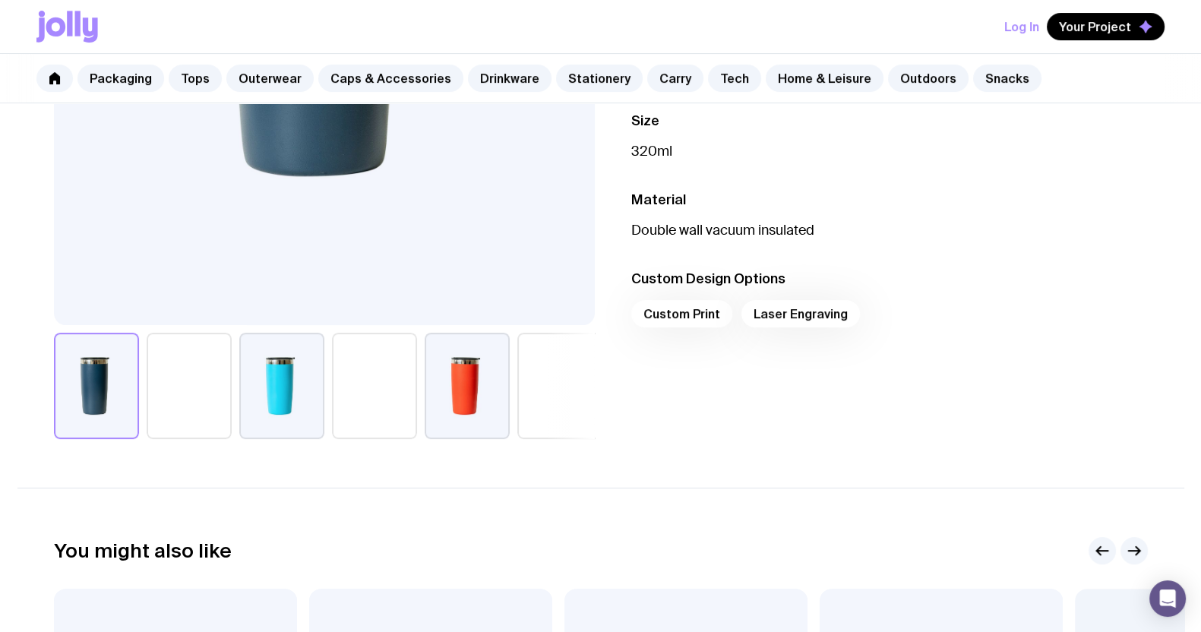
scroll to position [452, 0]
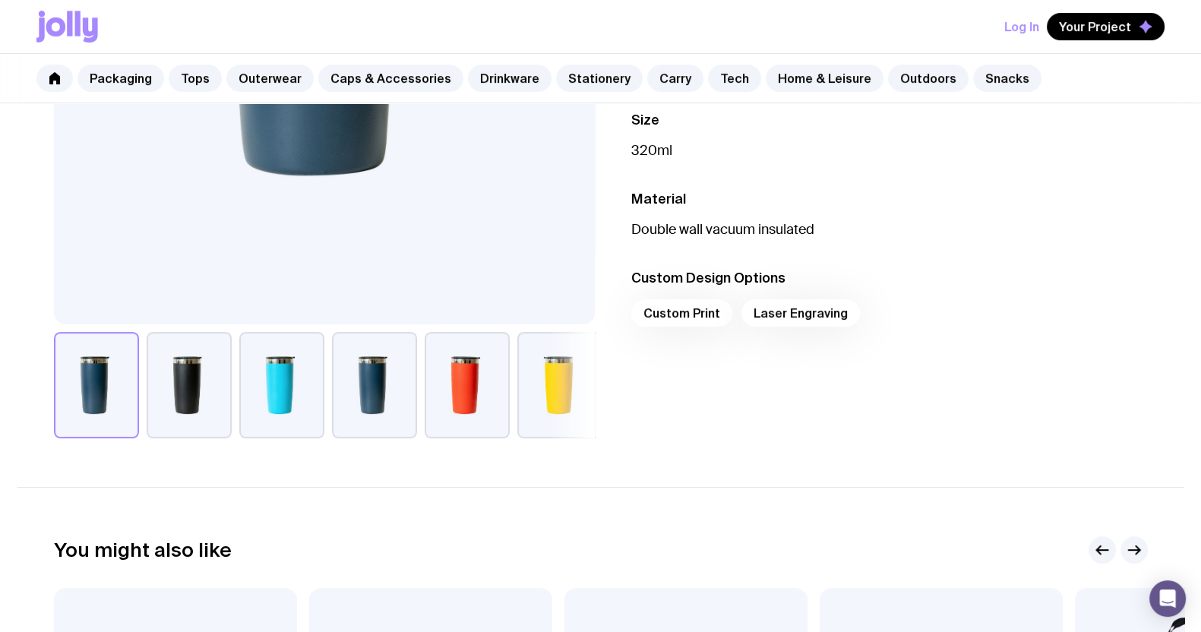
click at [366, 389] on button "button" at bounding box center [374, 385] width 85 height 106
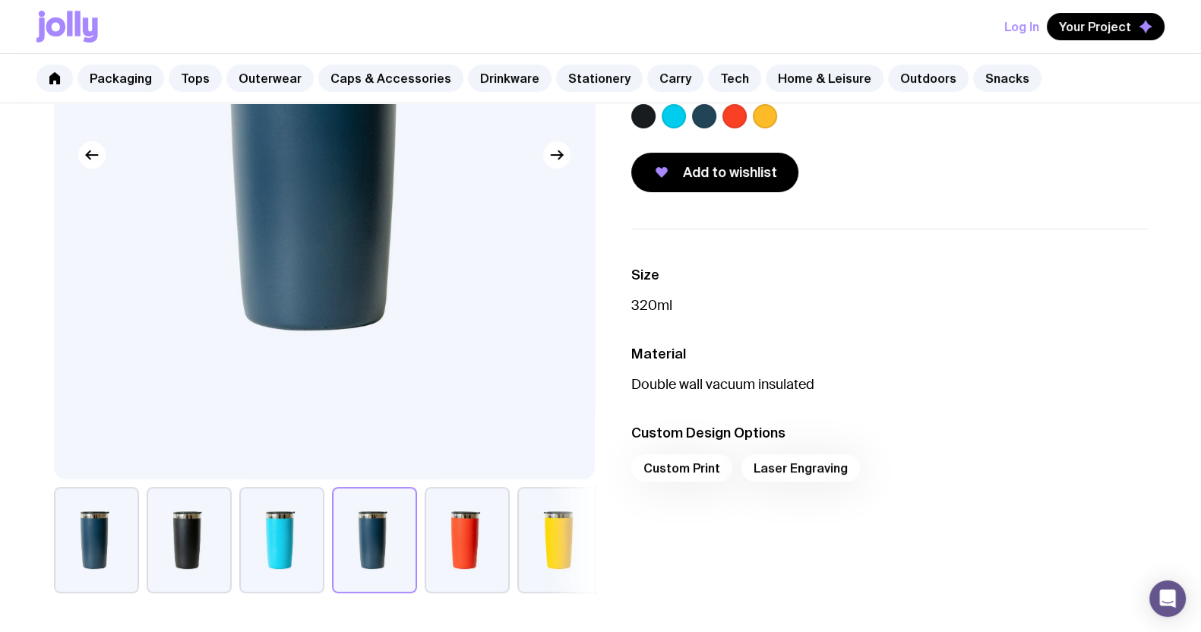
scroll to position [314, 0]
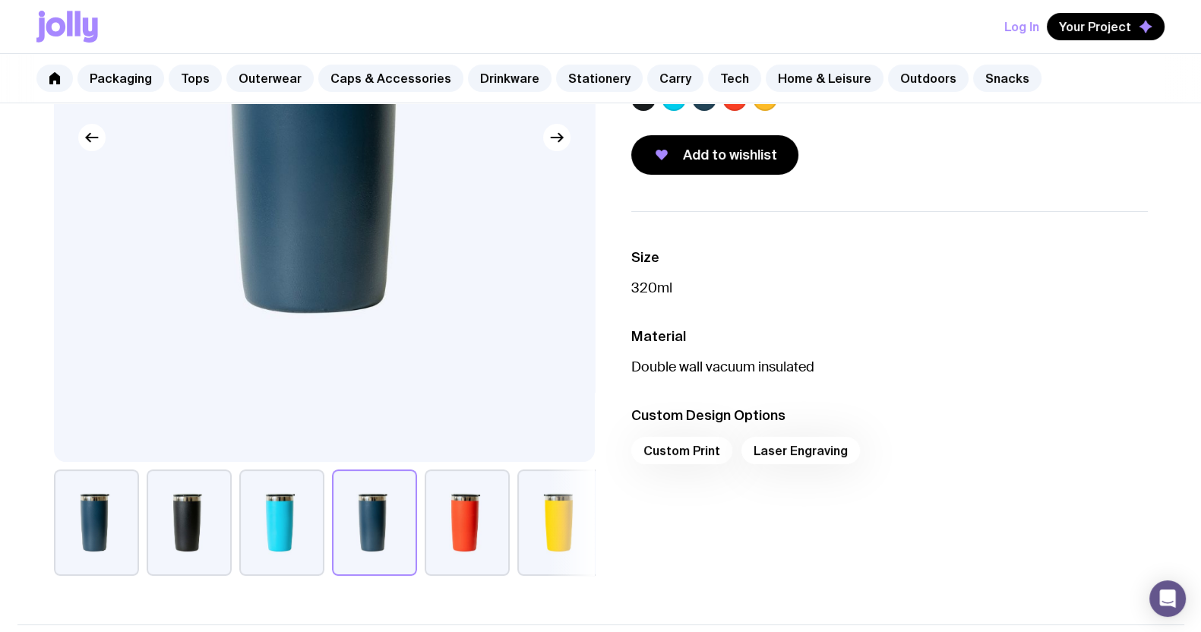
click at [250, 561] on button "button" at bounding box center [281, 522] width 85 height 106
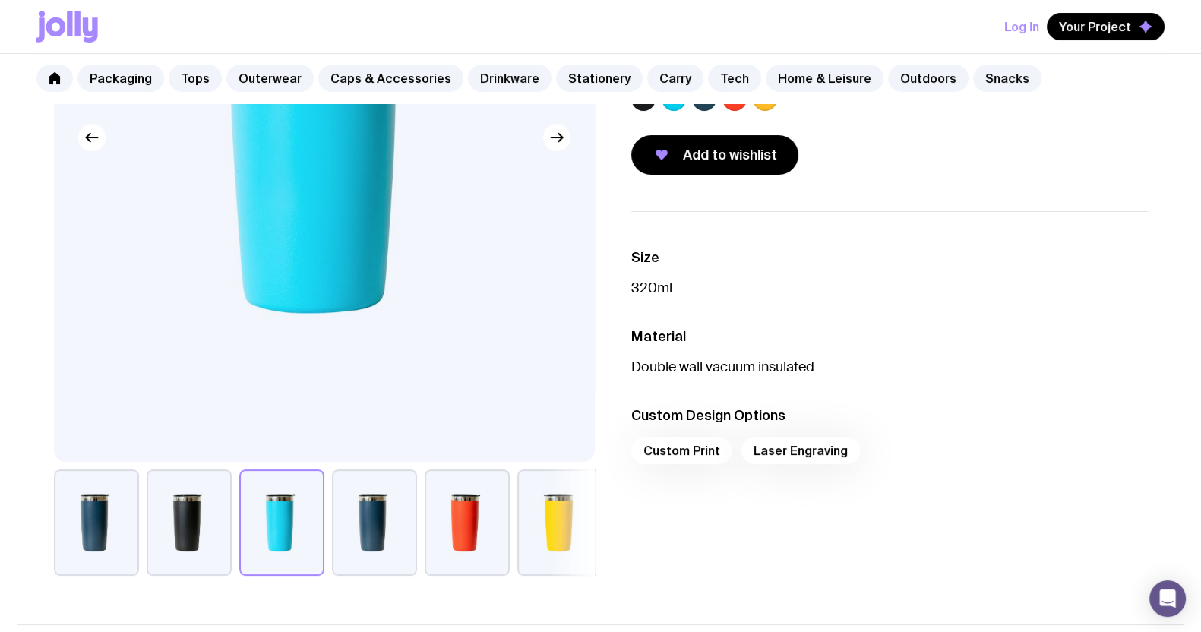
click at [182, 529] on button "button" at bounding box center [189, 522] width 85 height 106
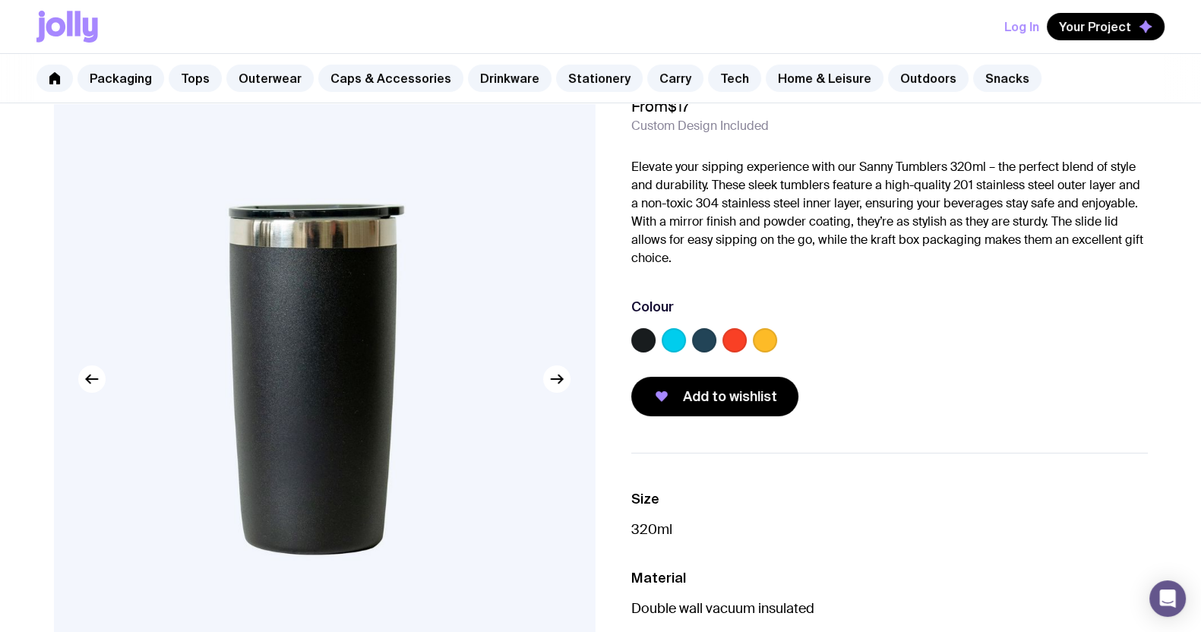
scroll to position [0, 0]
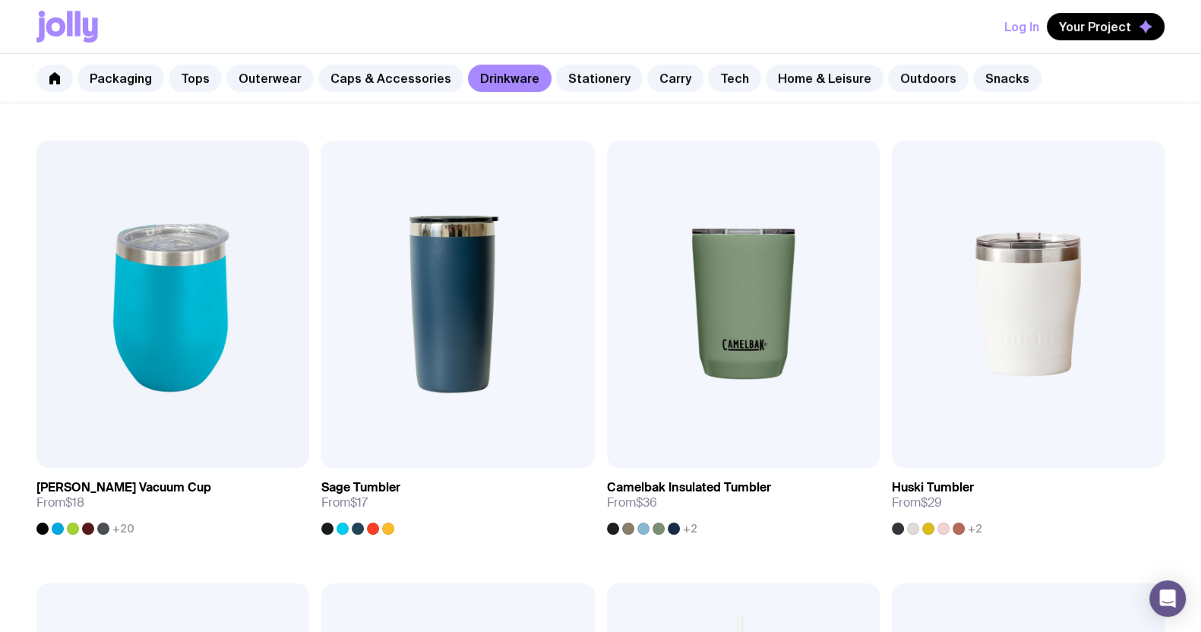
scroll to position [698, 0]
click at [762, 279] on img at bounding box center [743, 303] width 273 height 327
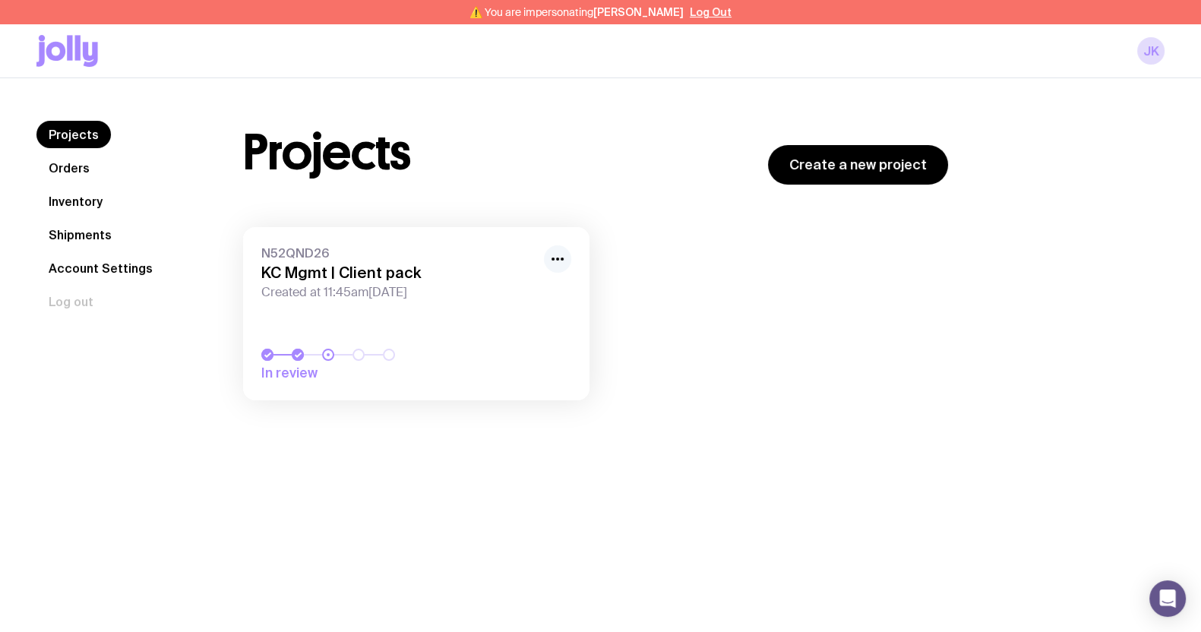
click at [549, 250] on icon "button" at bounding box center [557, 259] width 18 height 18
click at [513, 286] on button "Rename" at bounding box center [522, 292] width 73 height 15
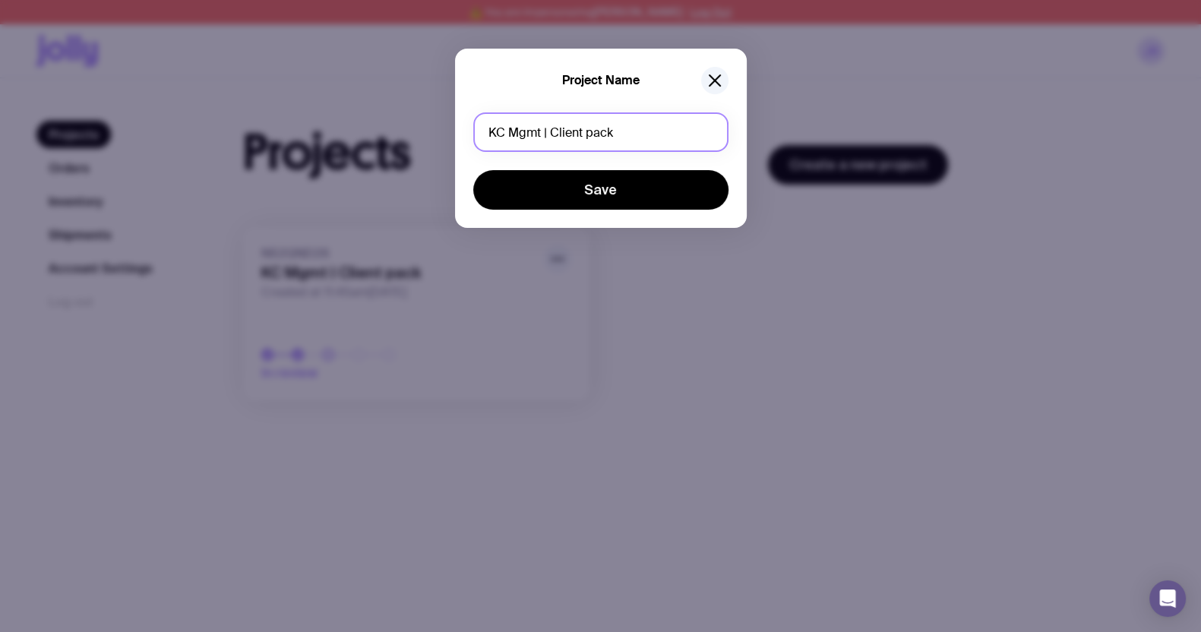
click at [649, 131] on input "KC Mgmt | Client pack" at bounding box center [600, 131] width 255 height 39
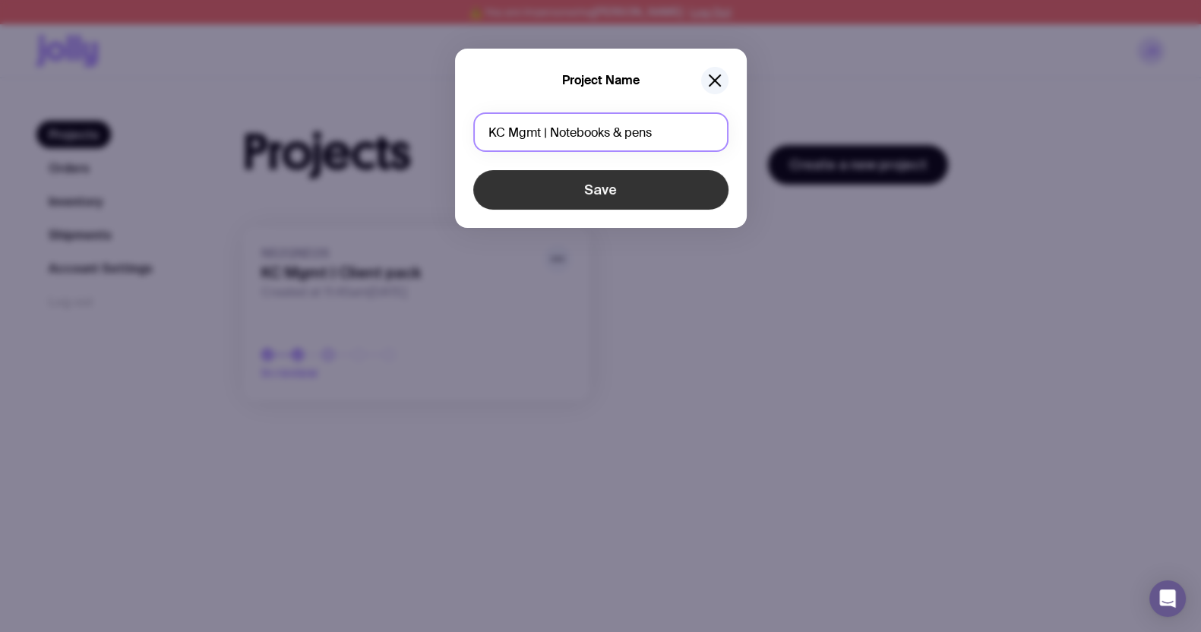
type input "KC Mgmt | Notebooks & pens"
click at [589, 195] on button "Save" at bounding box center [600, 189] width 255 height 39
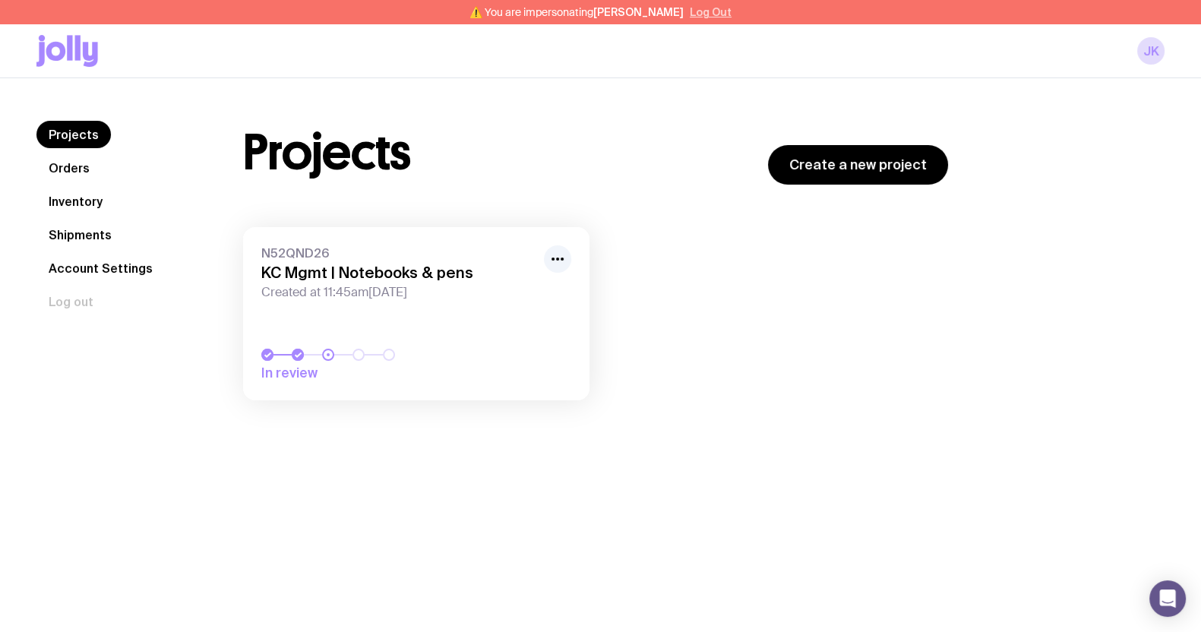
click at [690, 12] on button "Log Out" at bounding box center [711, 12] width 42 height 12
